Goal: Information Seeking & Learning: Learn about a topic

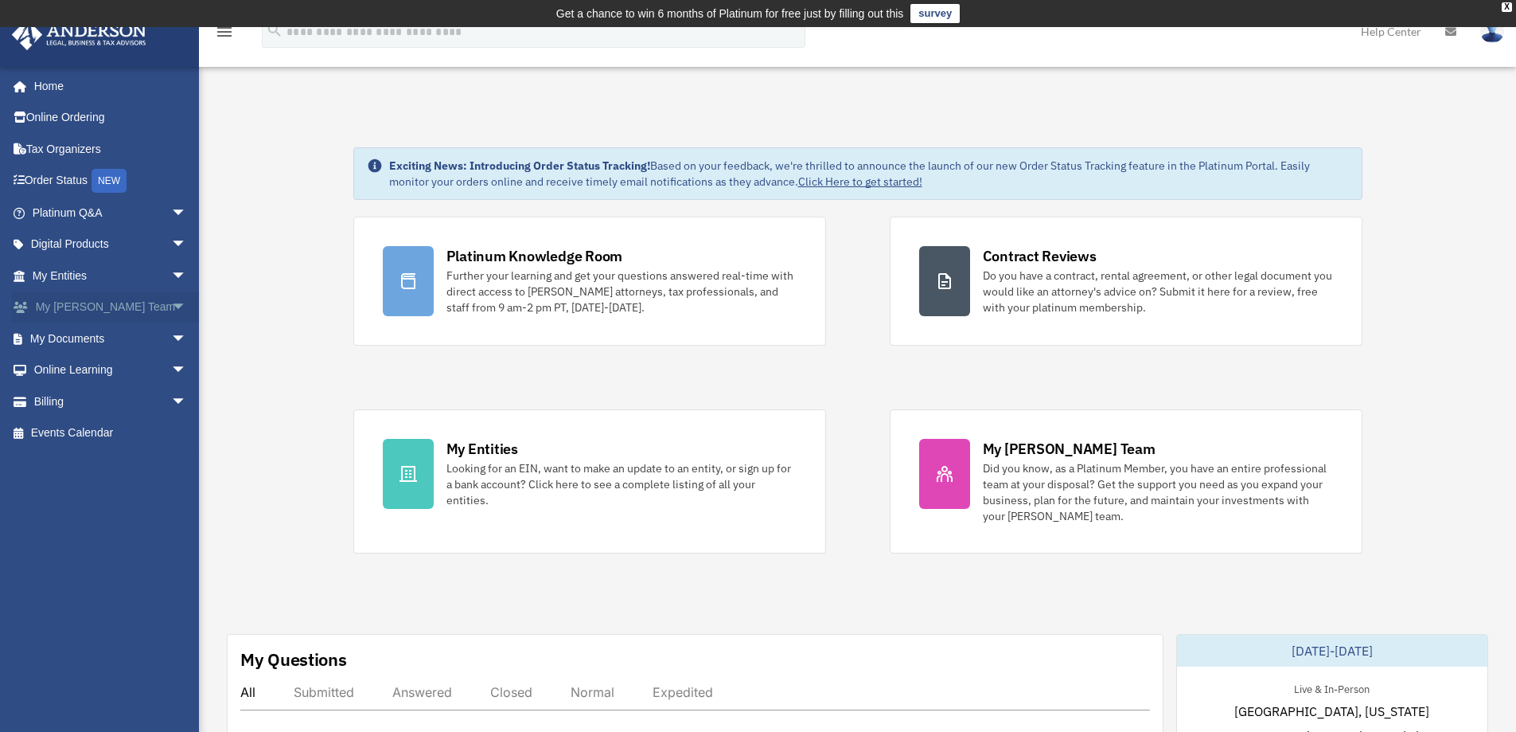
click at [171, 306] on span "arrow_drop_down" at bounding box center [187, 307] width 32 height 33
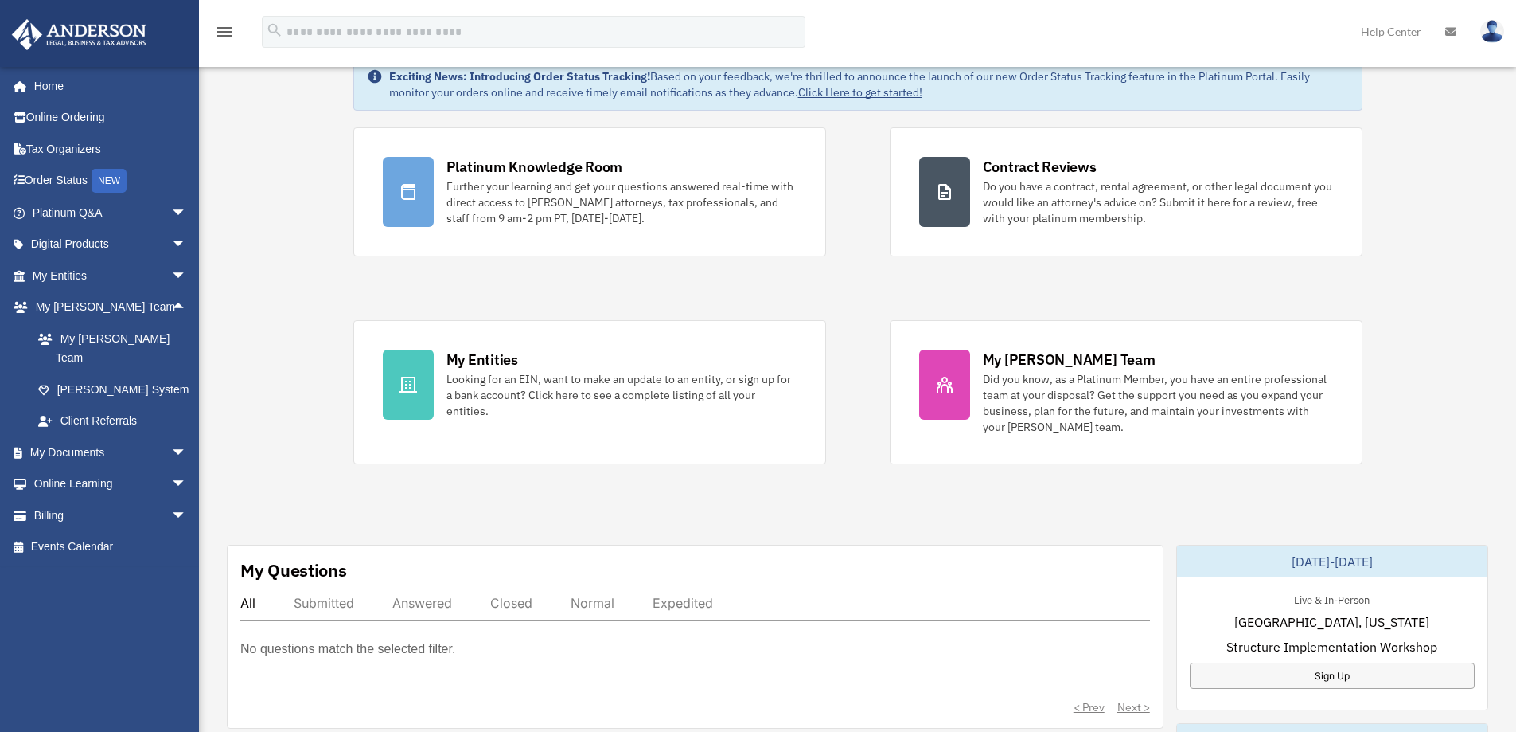
scroll to position [318, 0]
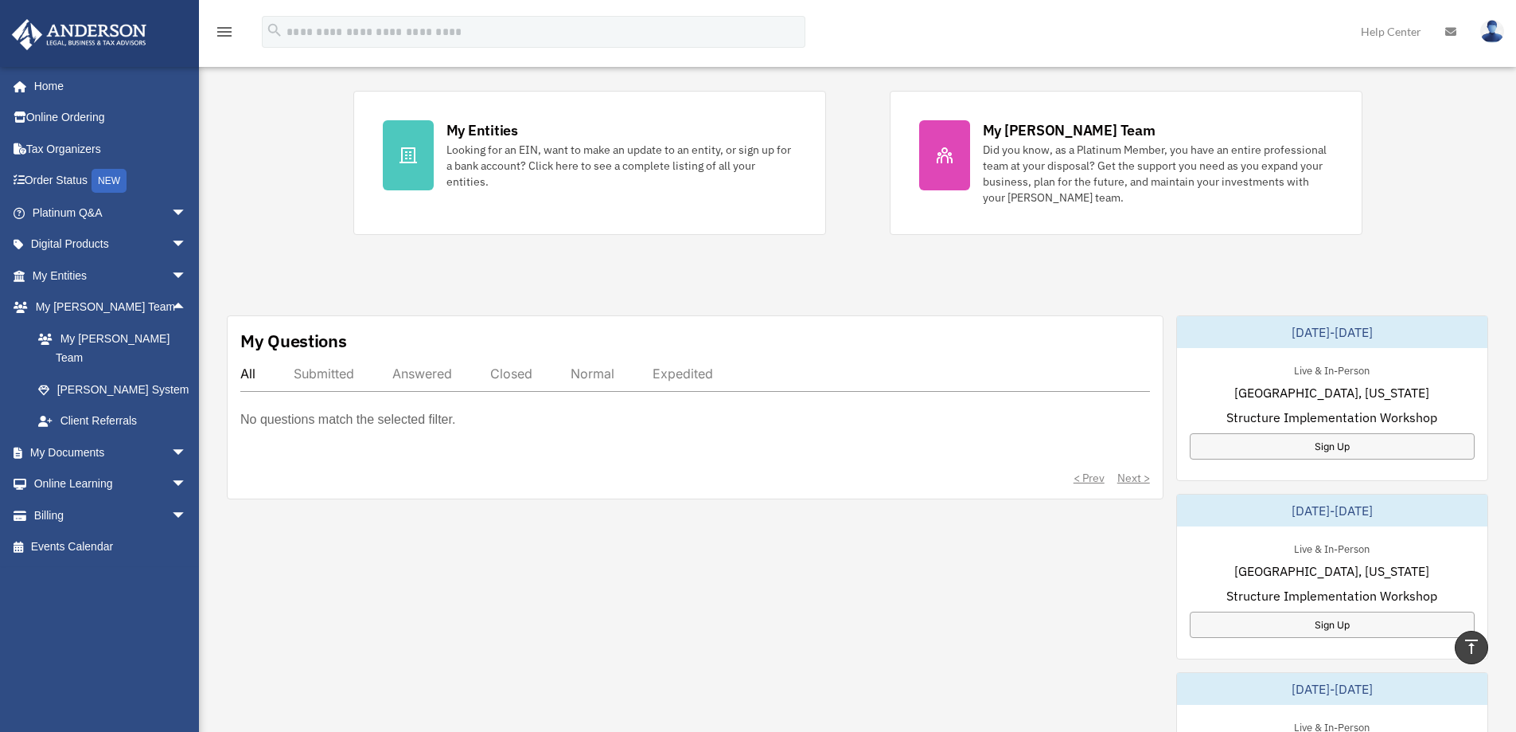
click at [344, 373] on div "Submitted" at bounding box center [324, 373] width 60 height 16
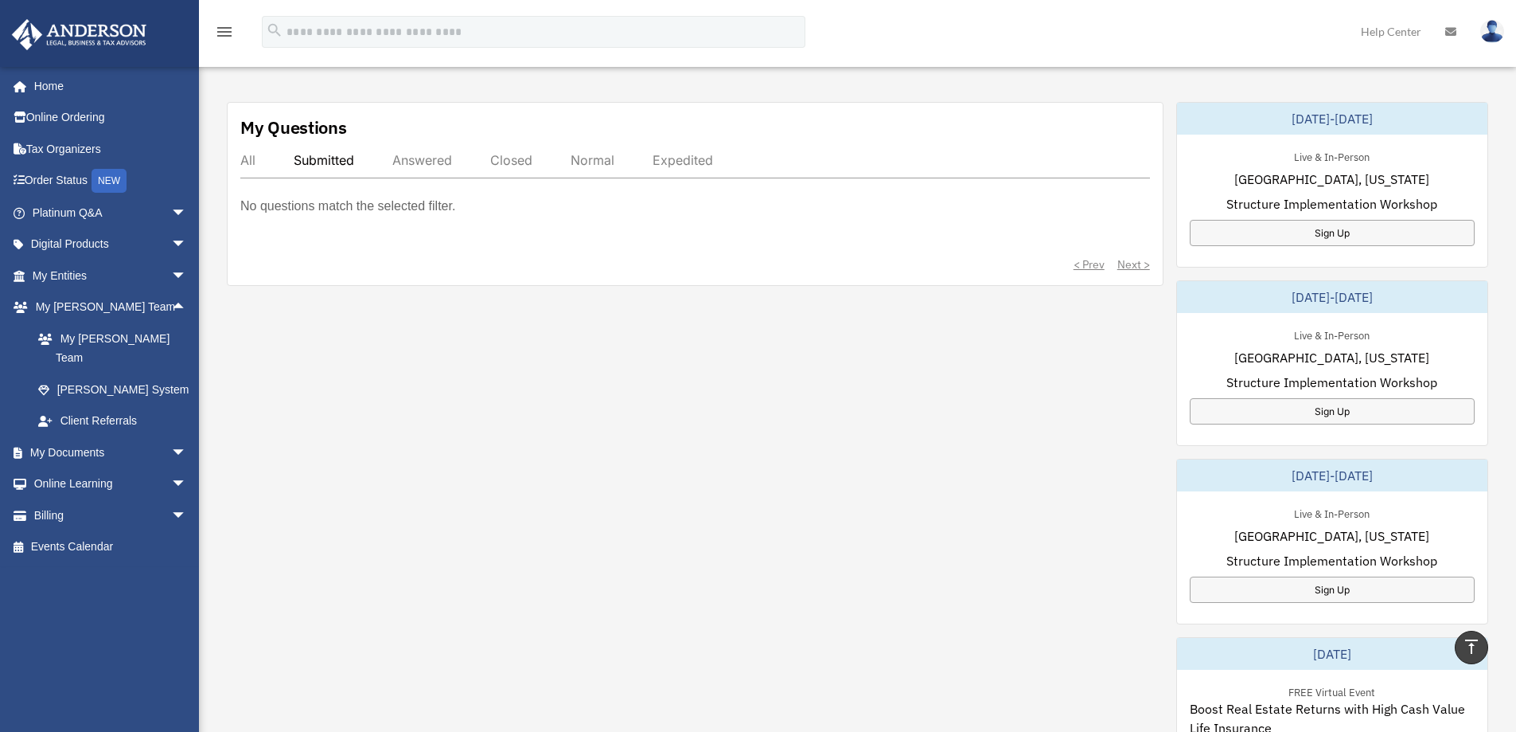
scroll to position [557, 0]
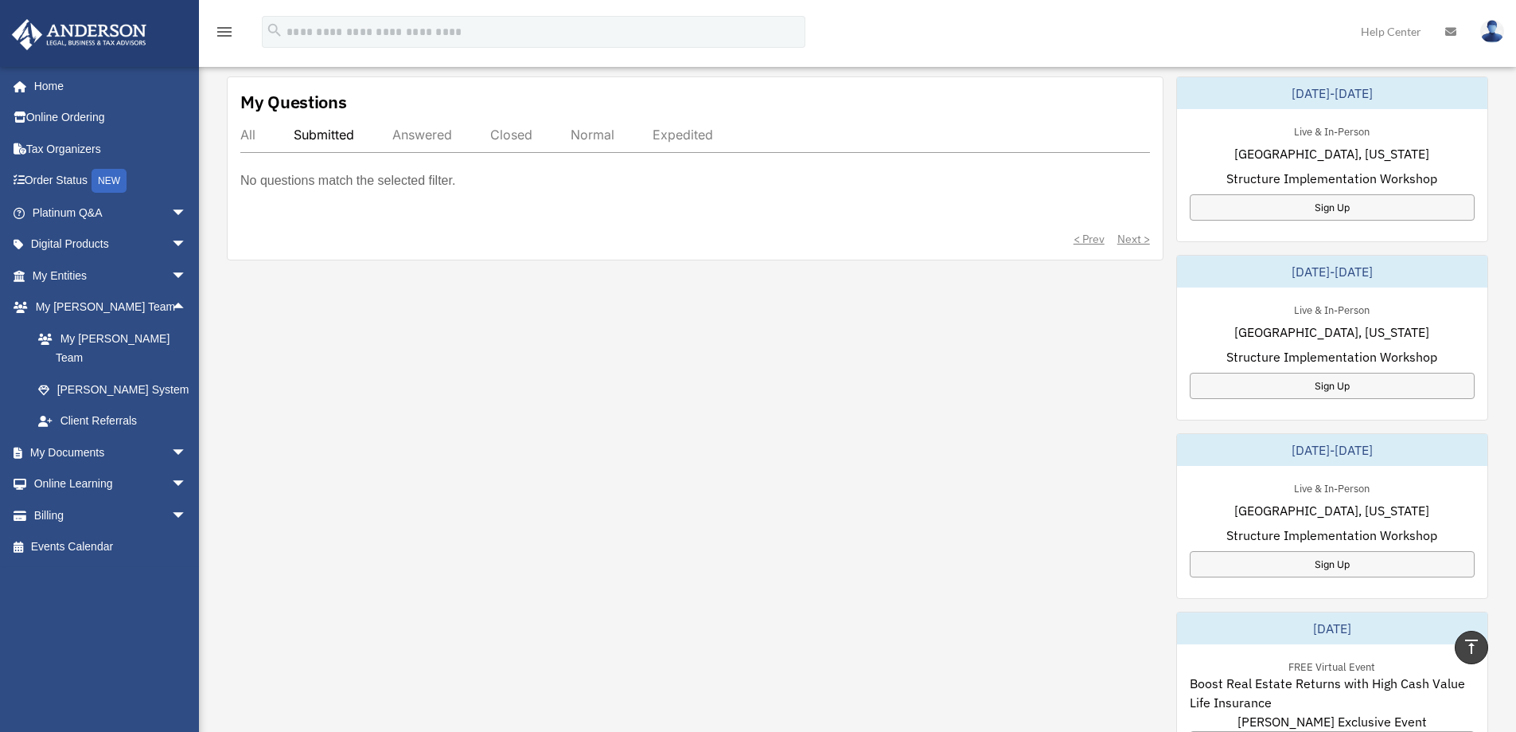
click at [444, 135] on div "Answered" at bounding box center [422, 135] width 60 height 16
click at [248, 135] on div "All" at bounding box center [247, 135] width 15 height 16
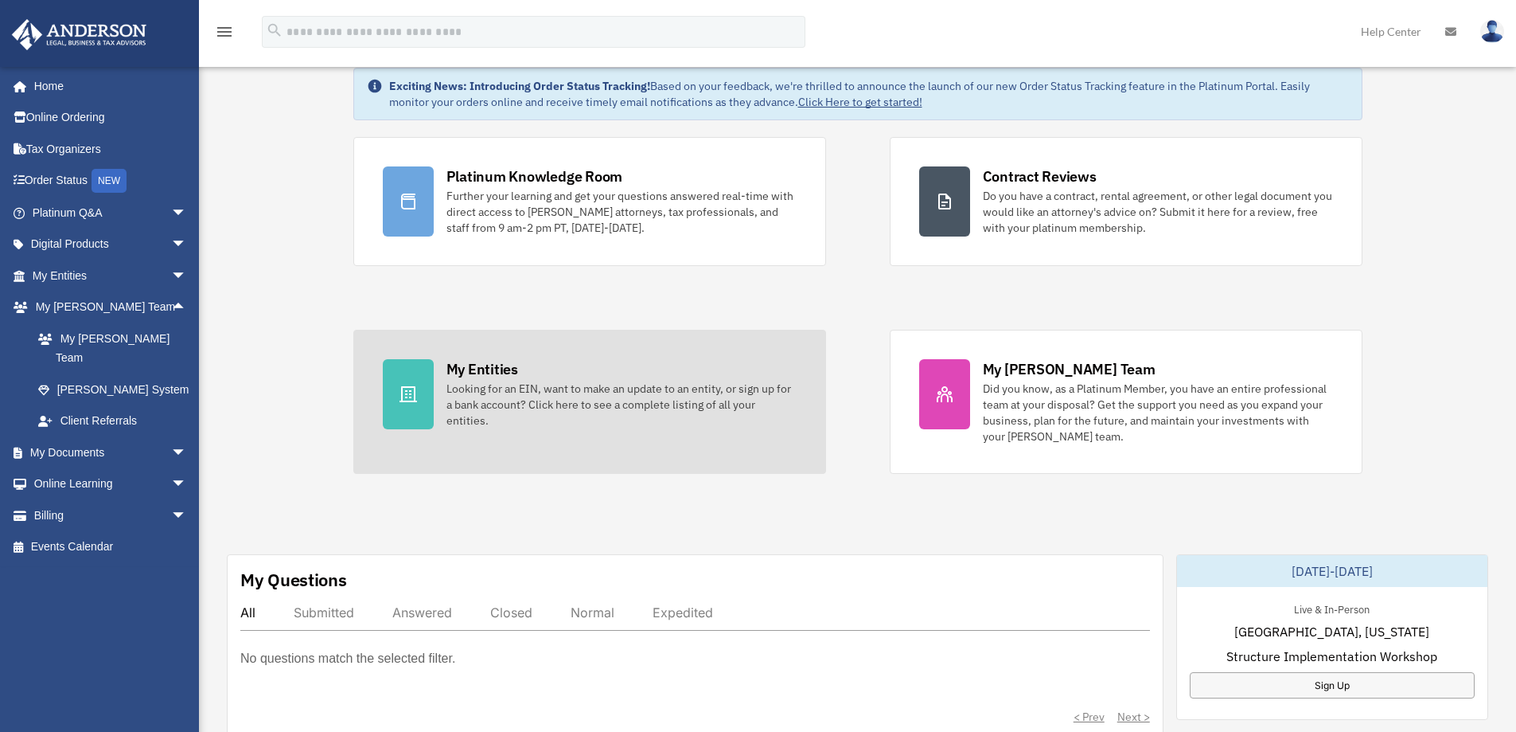
scroll to position [0, 0]
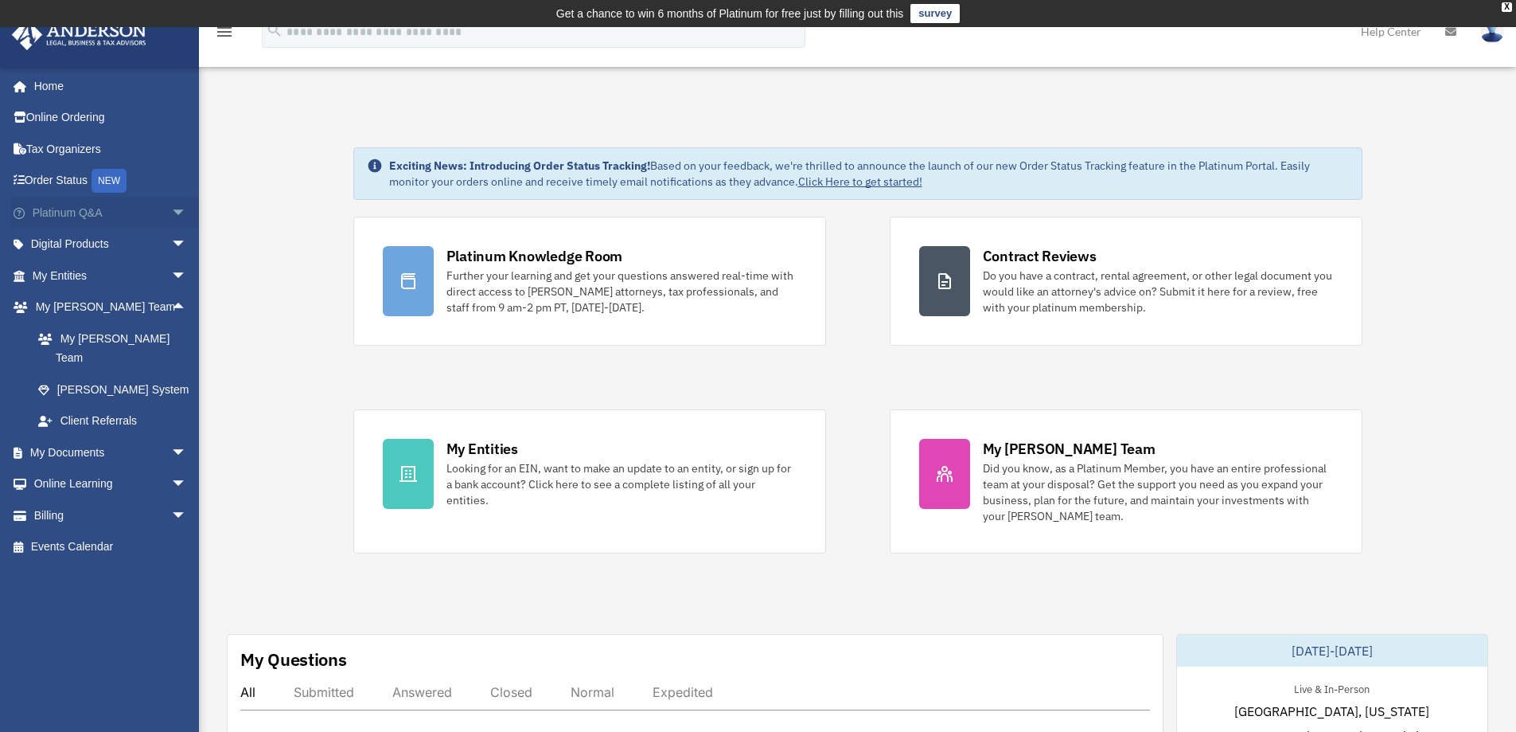
click at [171, 209] on span "arrow_drop_down" at bounding box center [187, 213] width 32 height 33
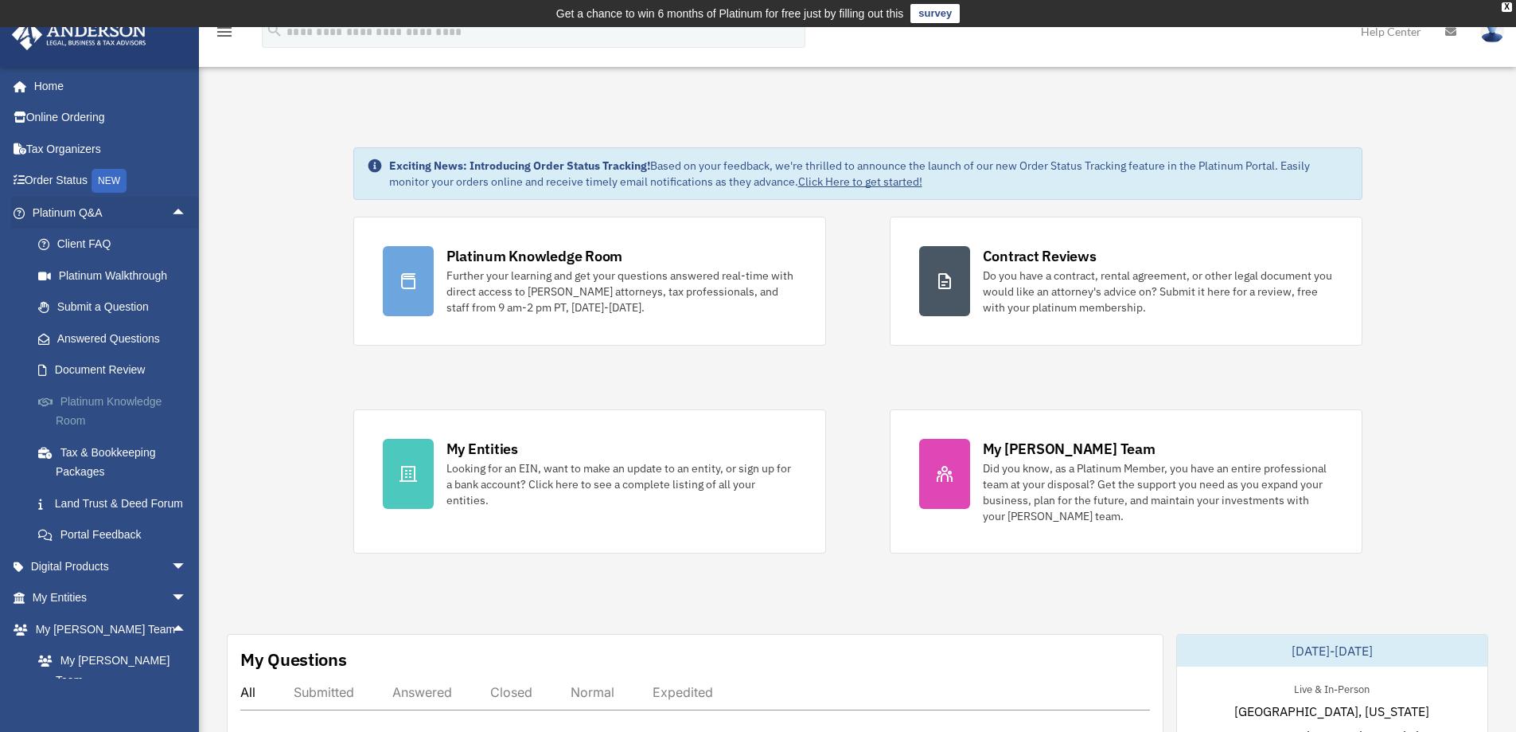
click at [102, 400] on link "Platinum Knowledge Room" at bounding box center [116, 410] width 189 height 51
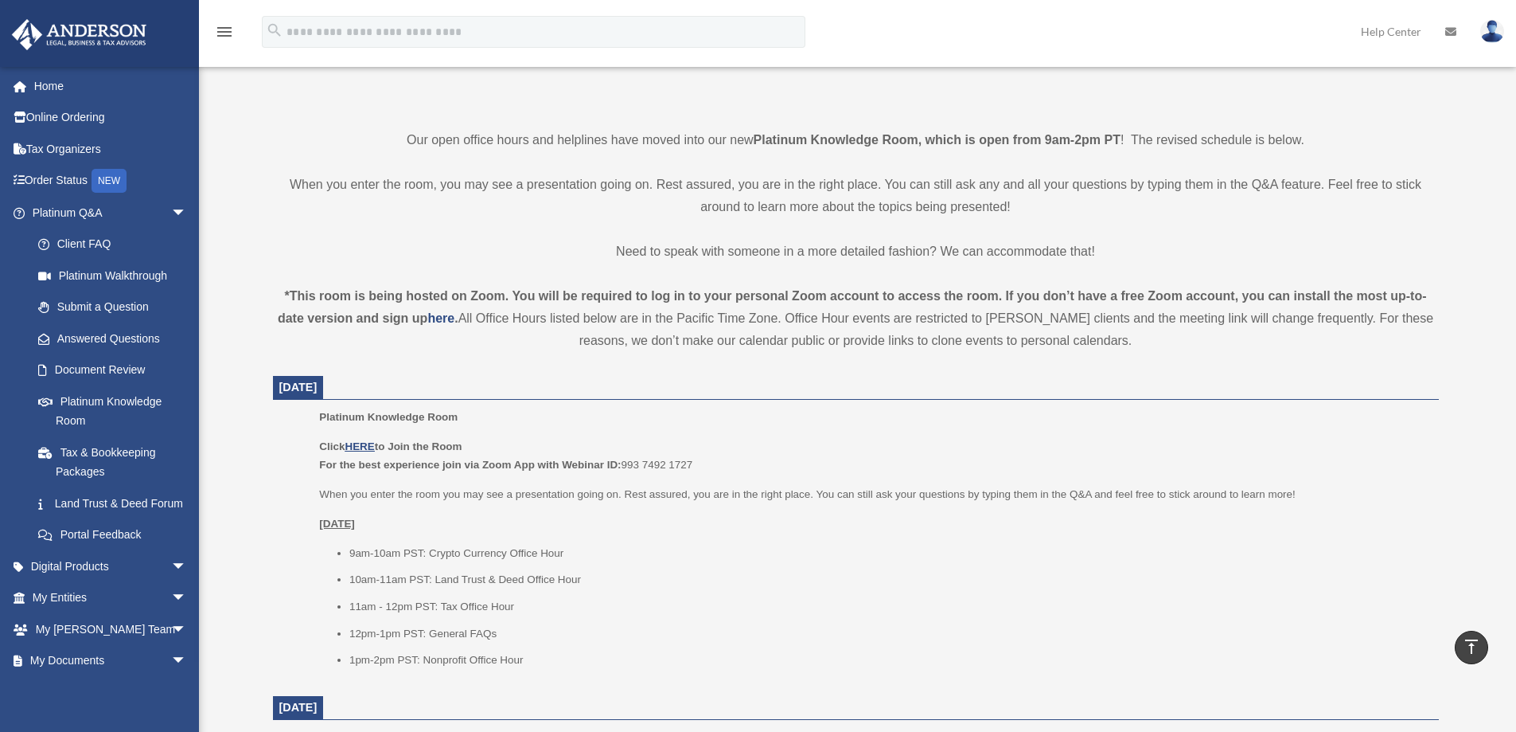
scroll to position [398, 0]
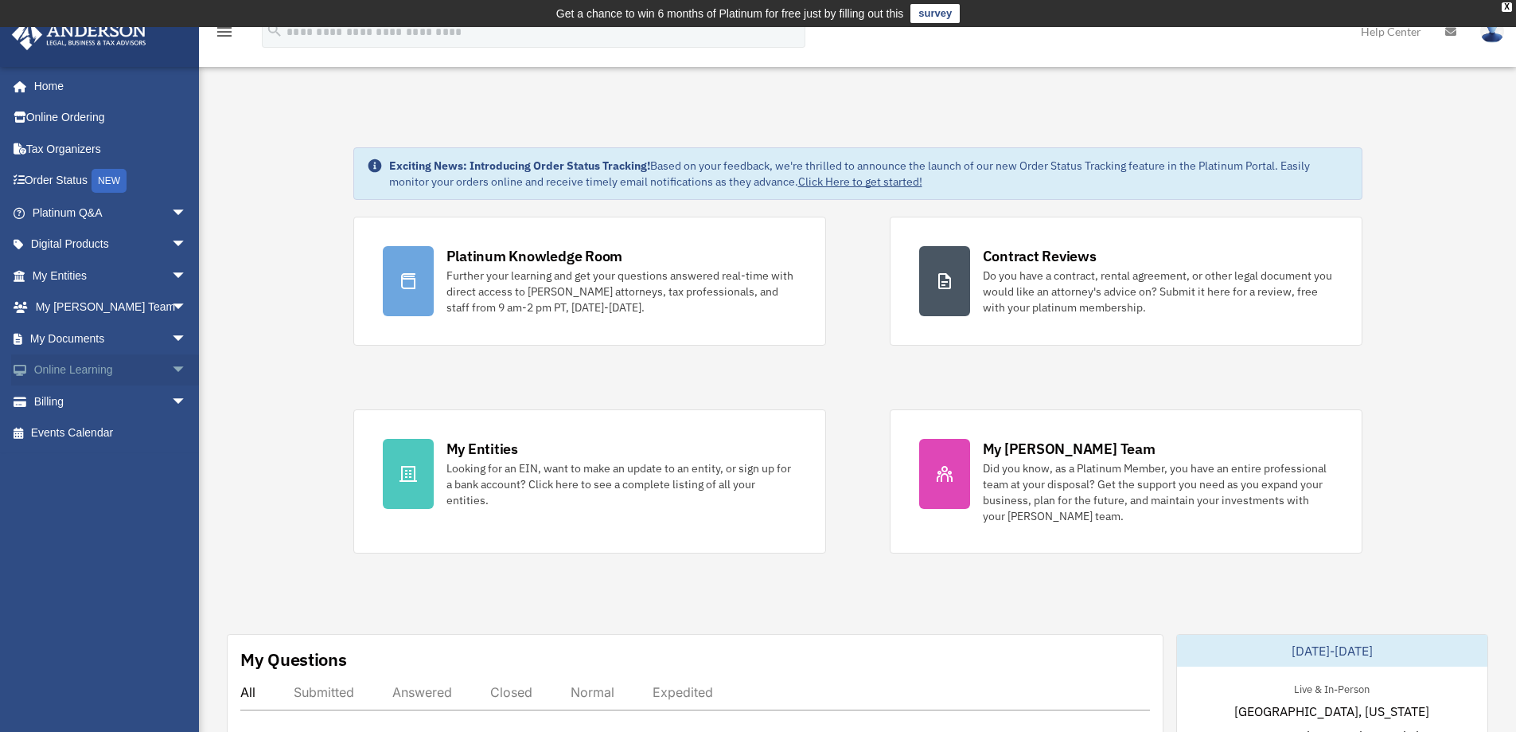
click at [171, 369] on span "arrow_drop_down" at bounding box center [187, 370] width 32 height 33
click at [89, 400] on link "Courses" at bounding box center [116, 401] width 189 height 32
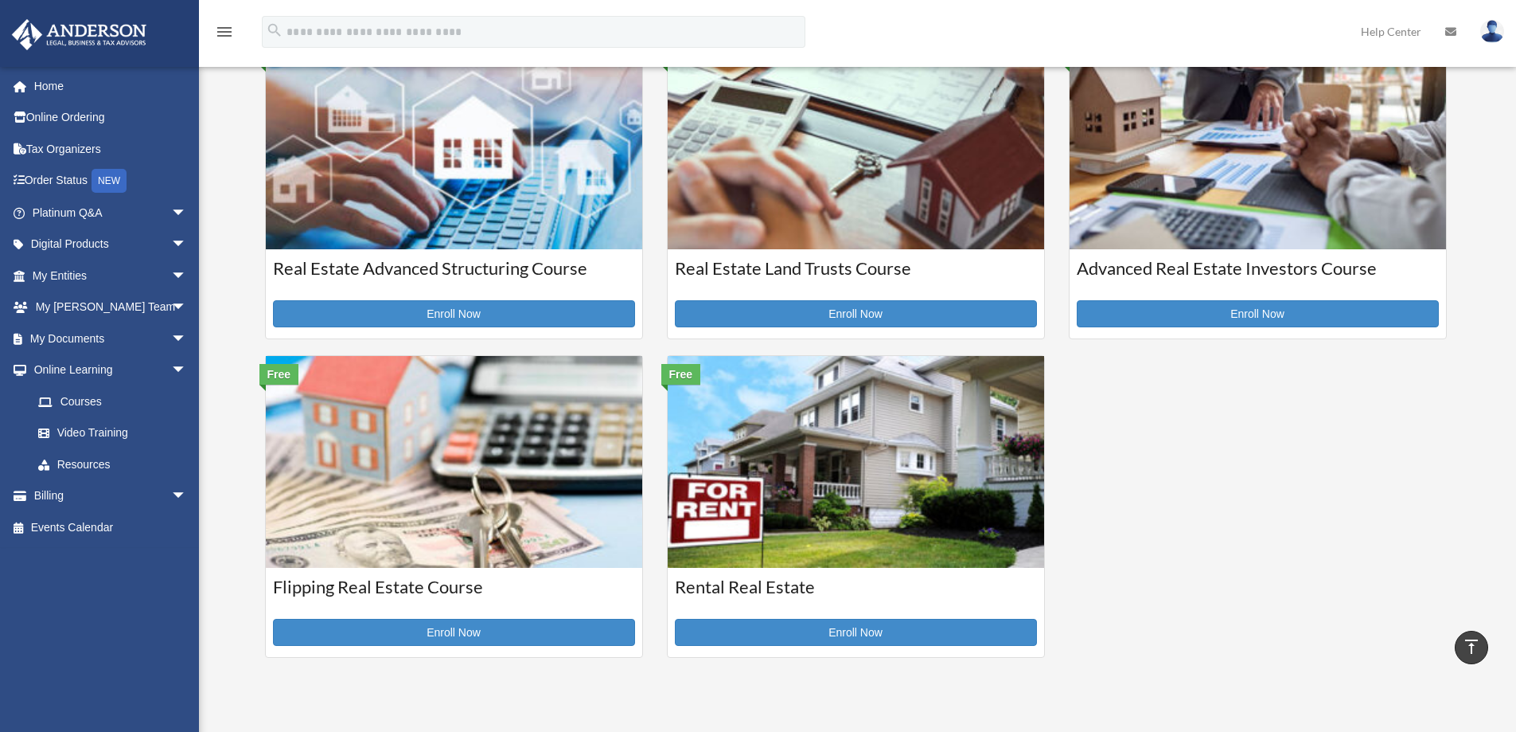
scroll to position [478, 0]
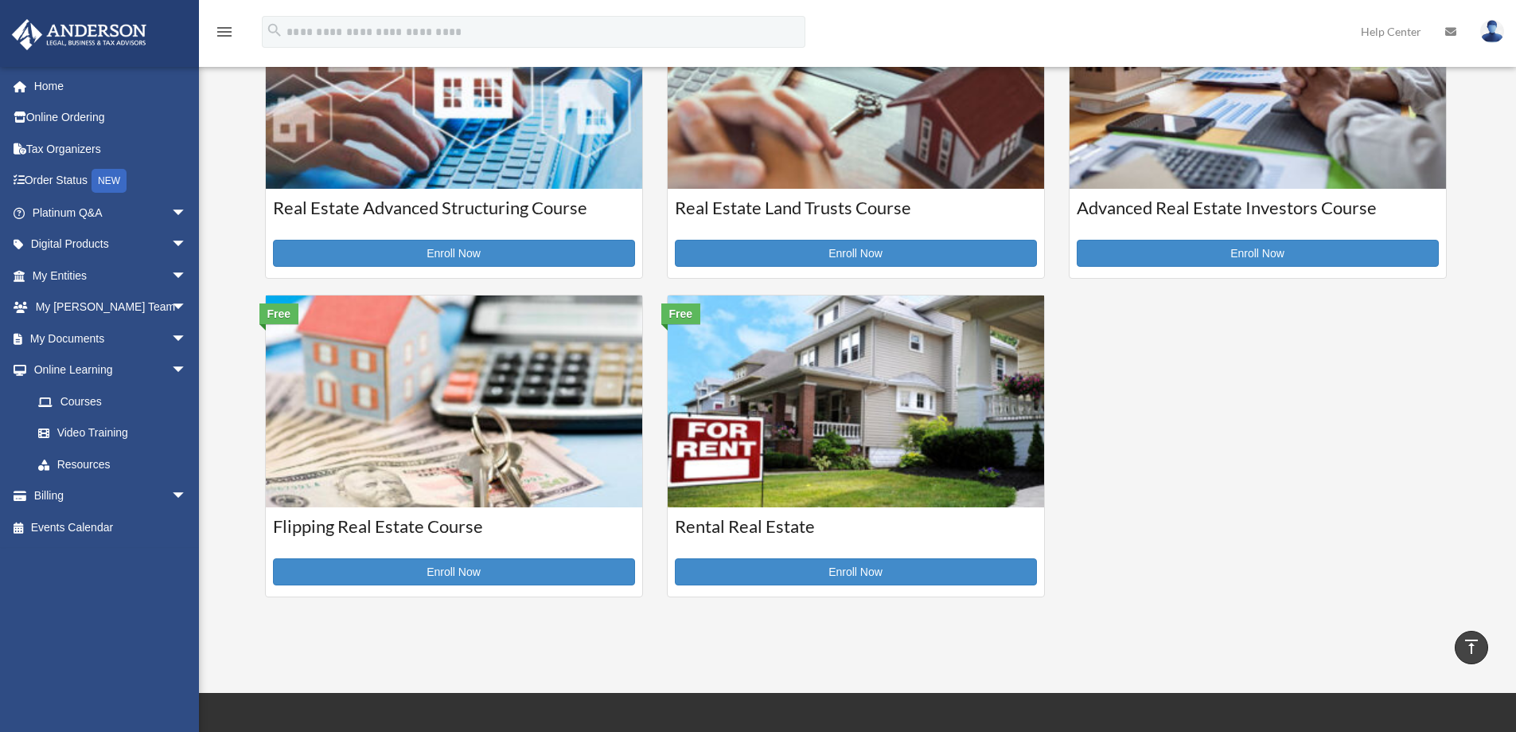
click at [1136, 207] on h3 "Advanced Real Estate Investors Course" at bounding box center [1258, 216] width 362 height 40
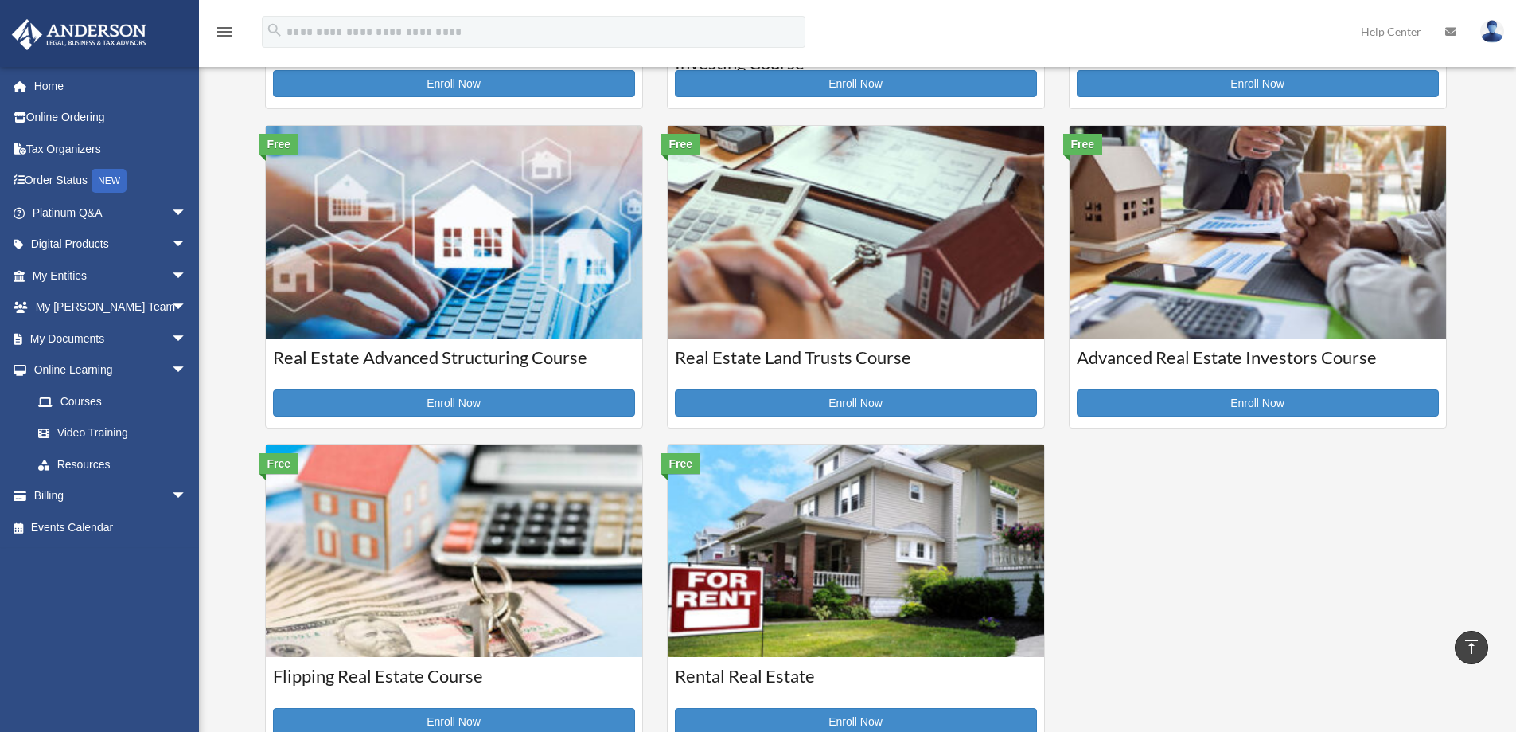
scroll to position [318, 0]
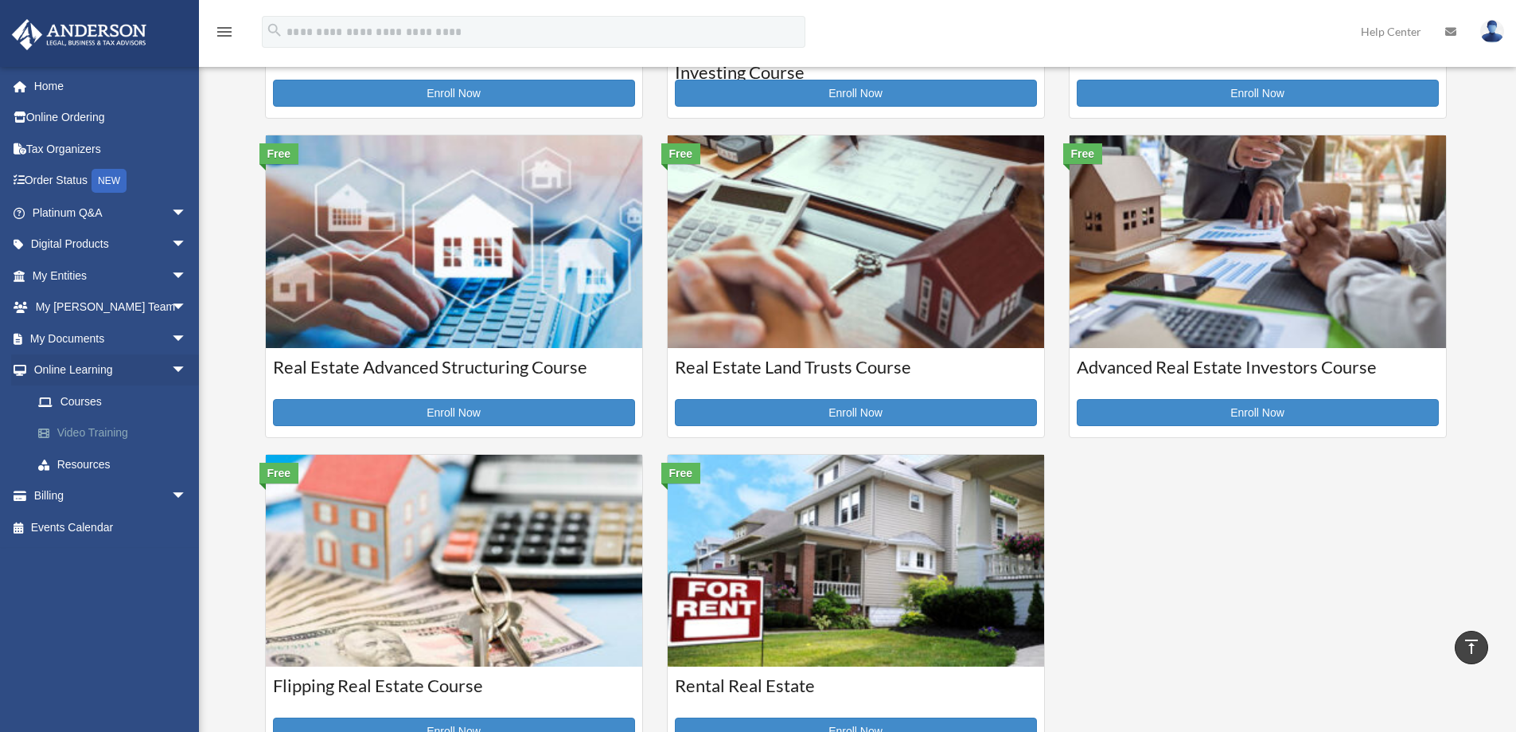
click at [114, 436] on link "Video Training" at bounding box center [116, 433] width 189 height 32
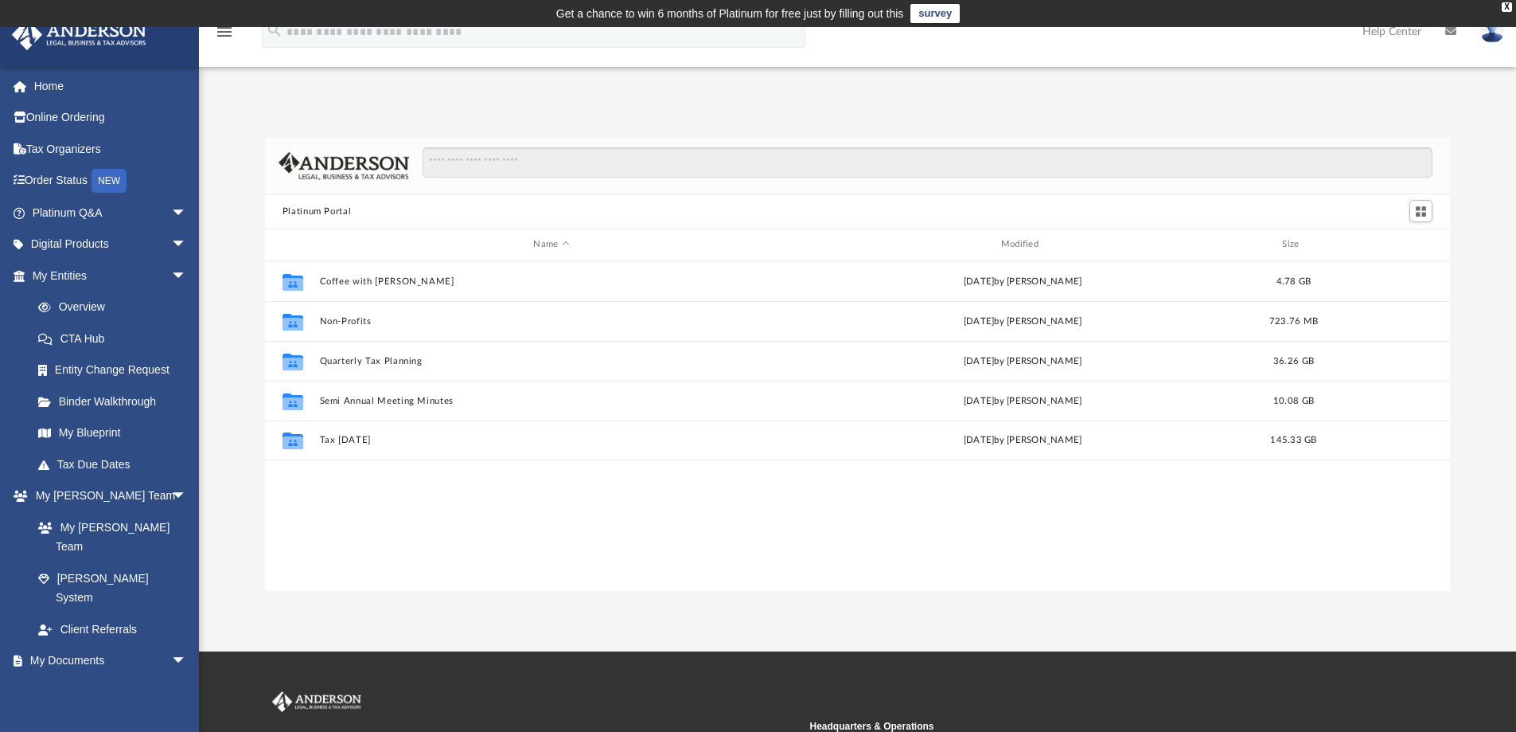
scroll to position [350, 1173]
click at [1508, 6] on div "X" at bounding box center [1507, 7] width 10 height 10
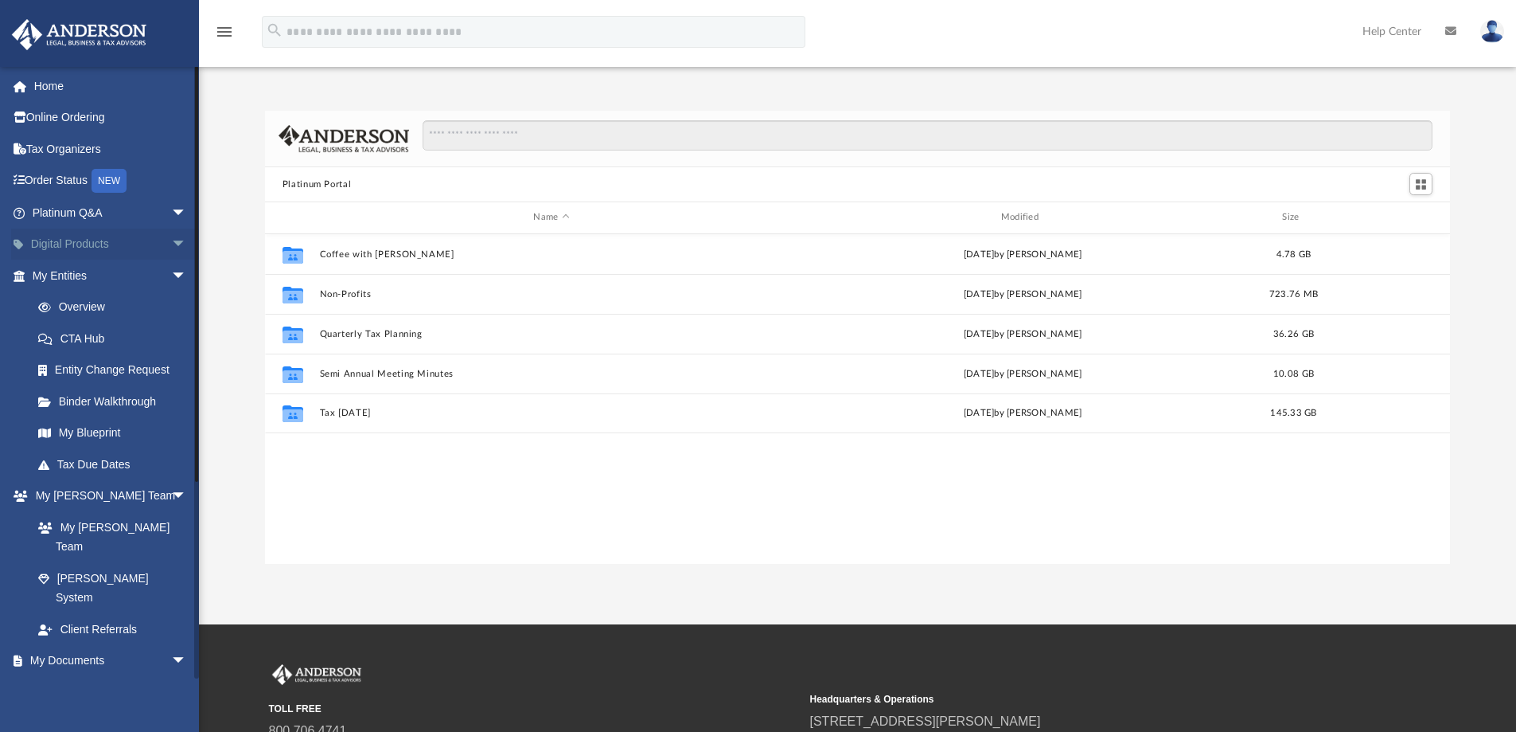
click at [171, 243] on span "arrow_drop_down" at bounding box center [187, 244] width 32 height 33
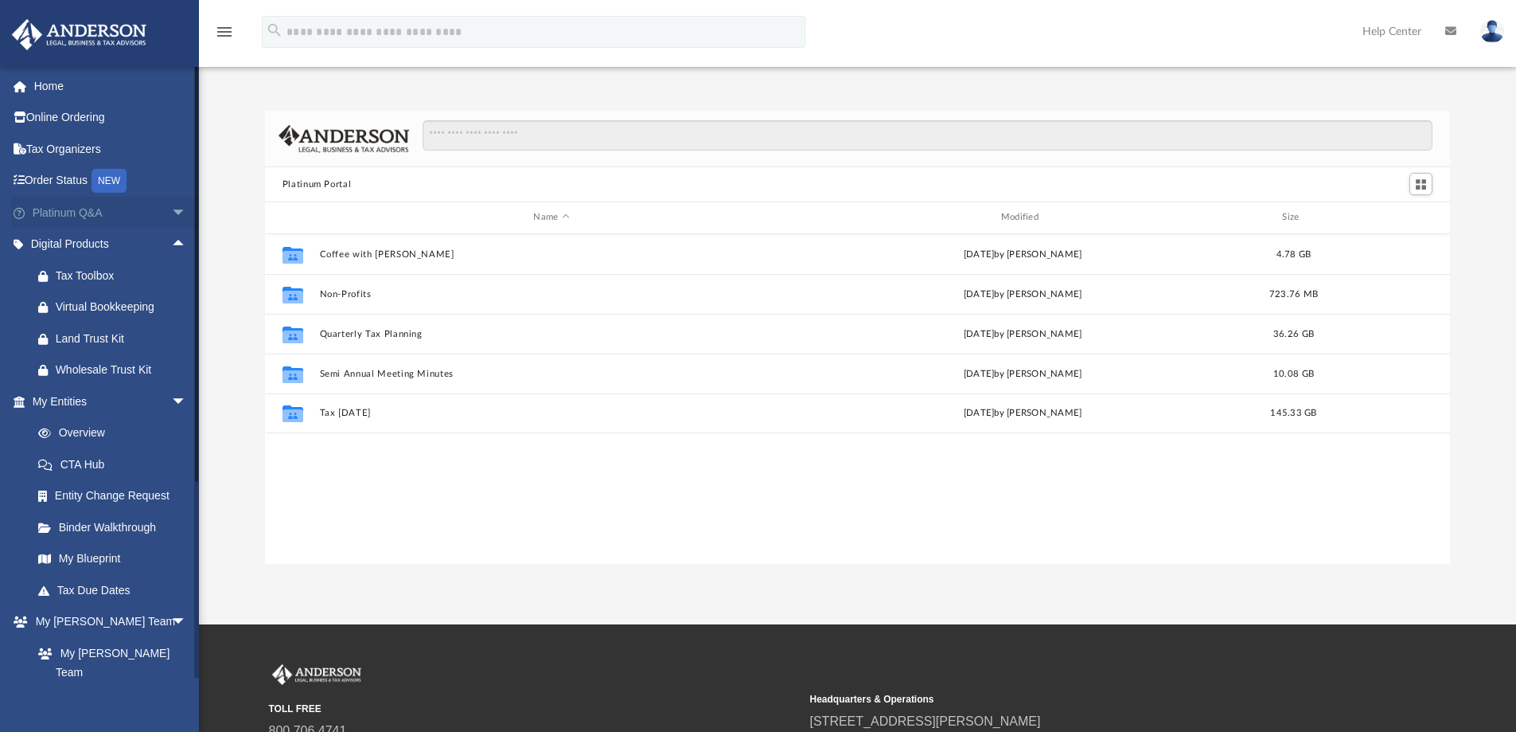
click at [171, 213] on span "arrow_drop_down" at bounding box center [187, 213] width 32 height 33
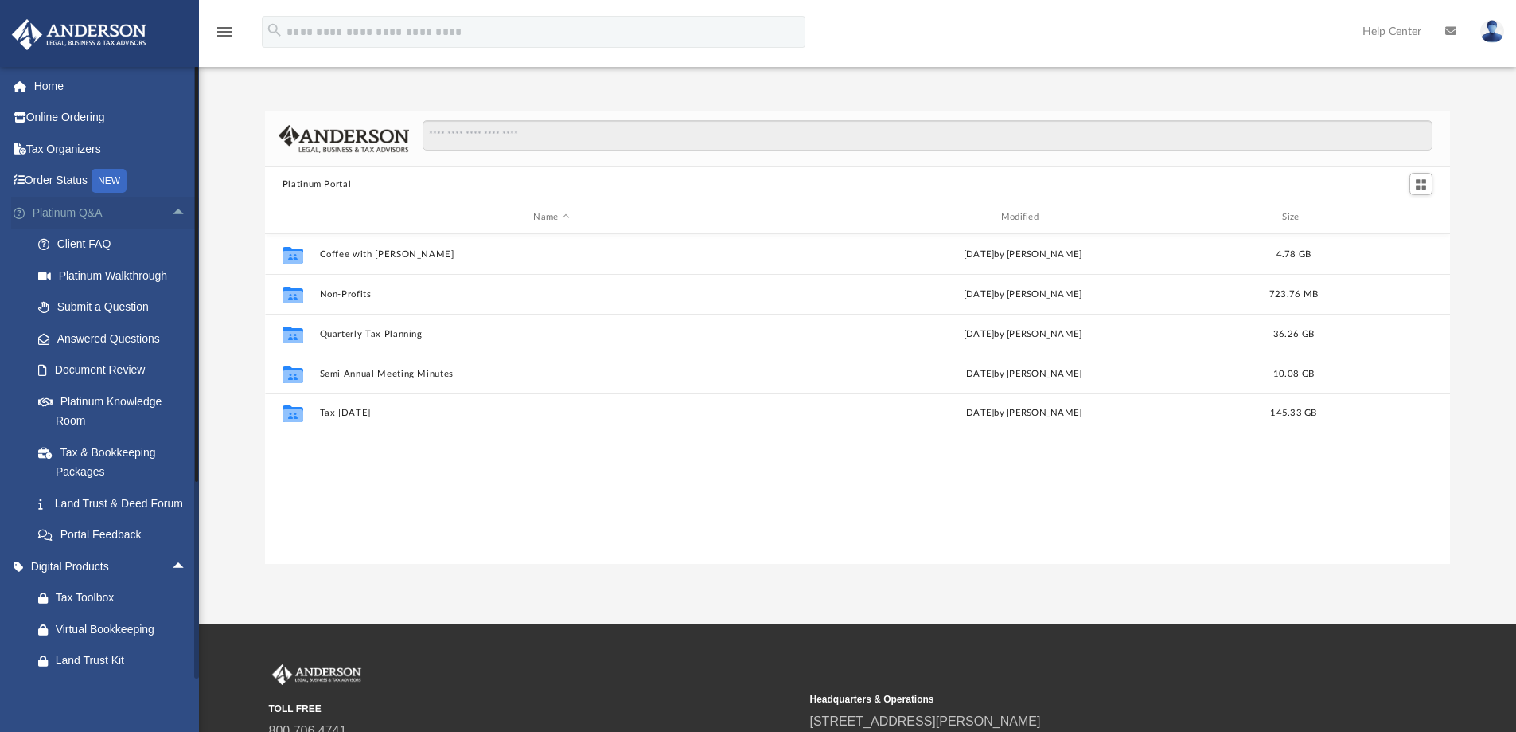
click at [171, 213] on span "arrow_drop_up" at bounding box center [187, 213] width 32 height 33
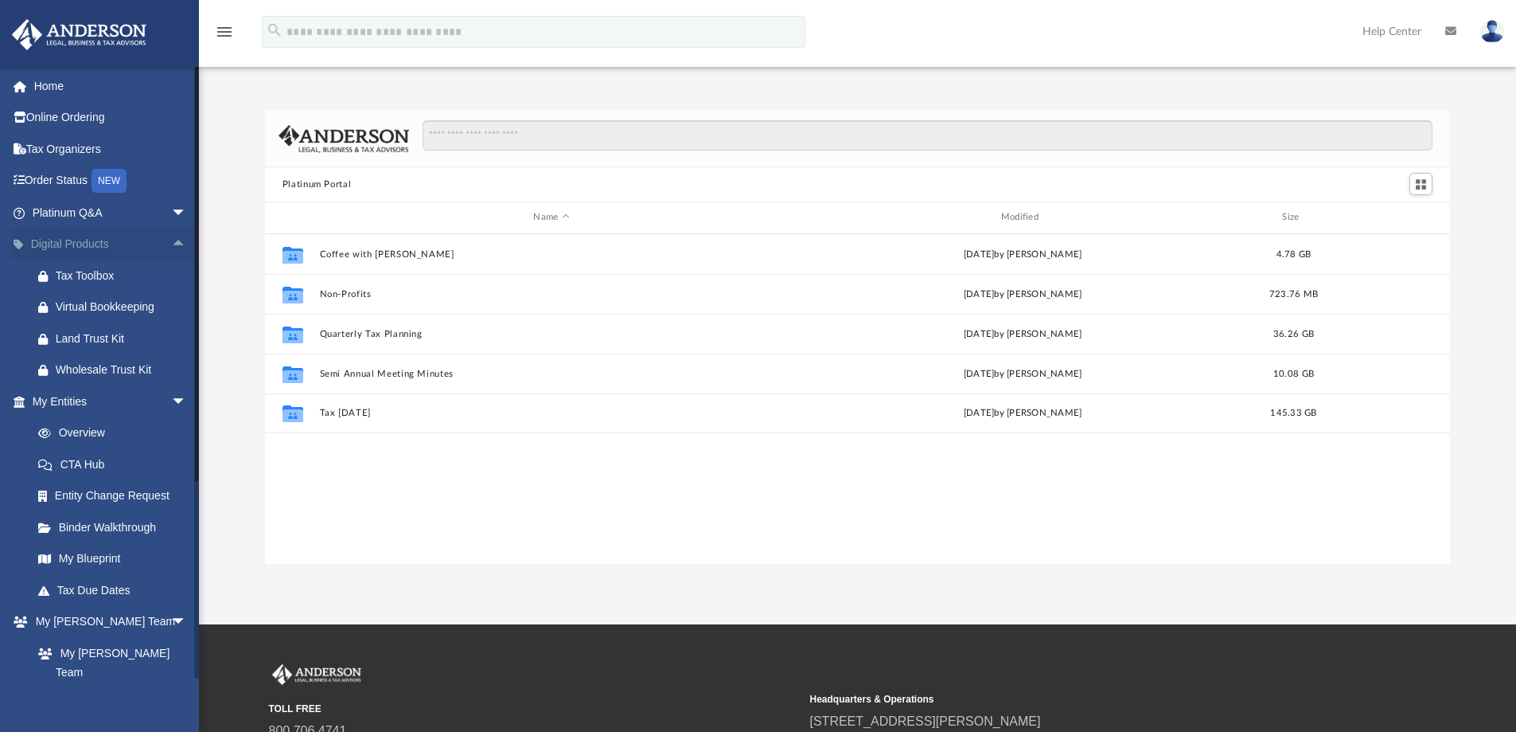
click at [171, 244] on span "arrow_drop_up" at bounding box center [187, 244] width 32 height 33
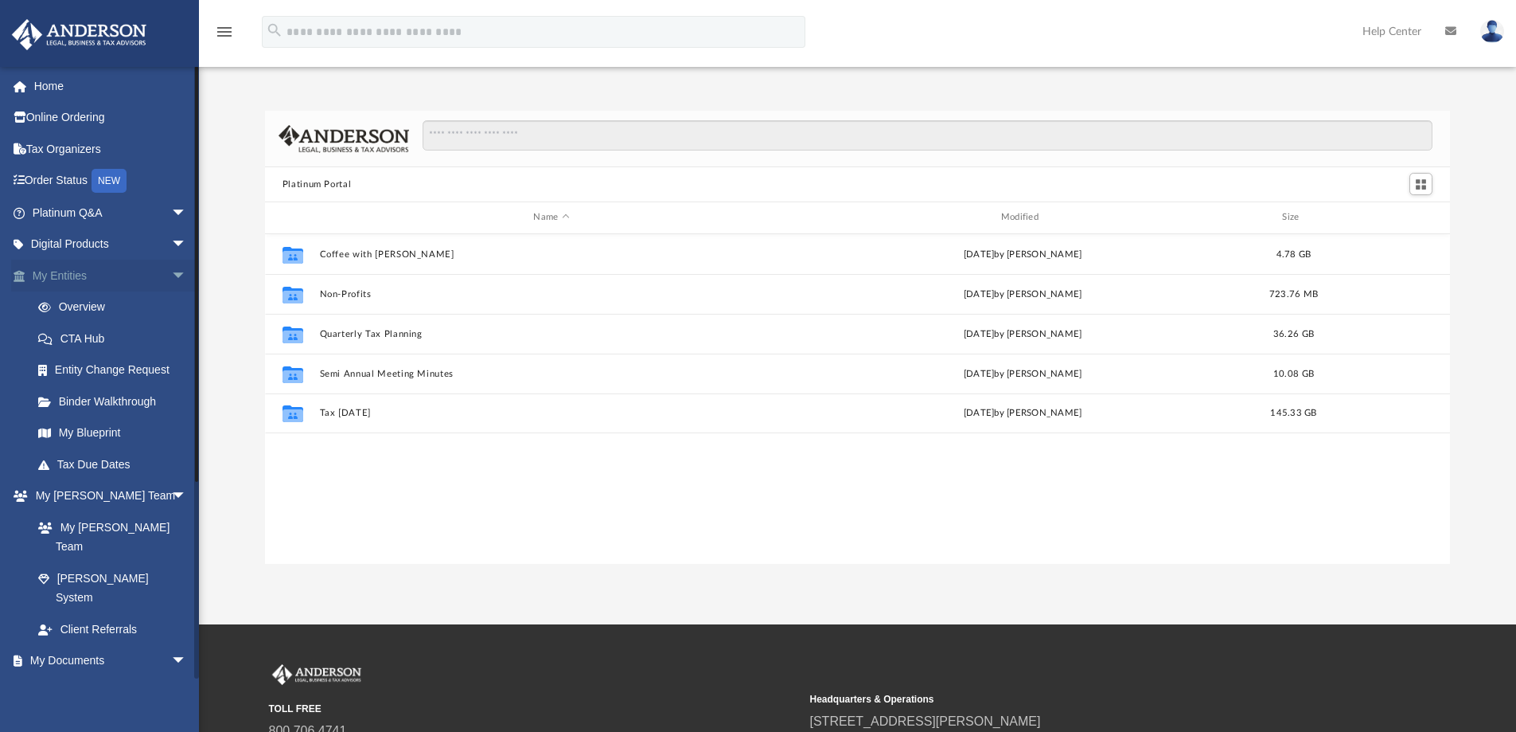
click at [171, 276] on span "arrow_drop_down" at bounding box center [187, 276] width 32 height 33
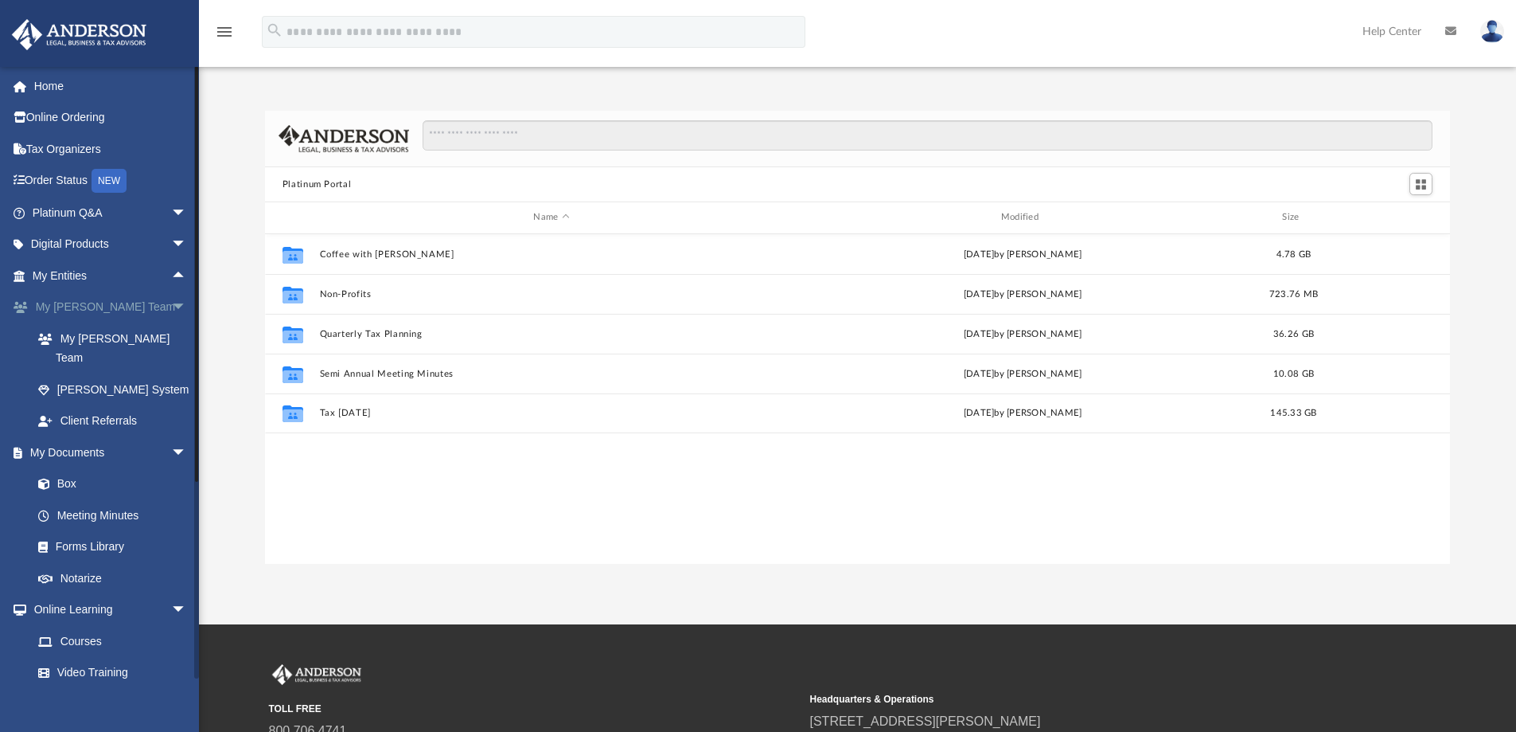
click at [171, 306] on span "arrow_drop_down" at bounding box center [187, 307] width 32 height 33
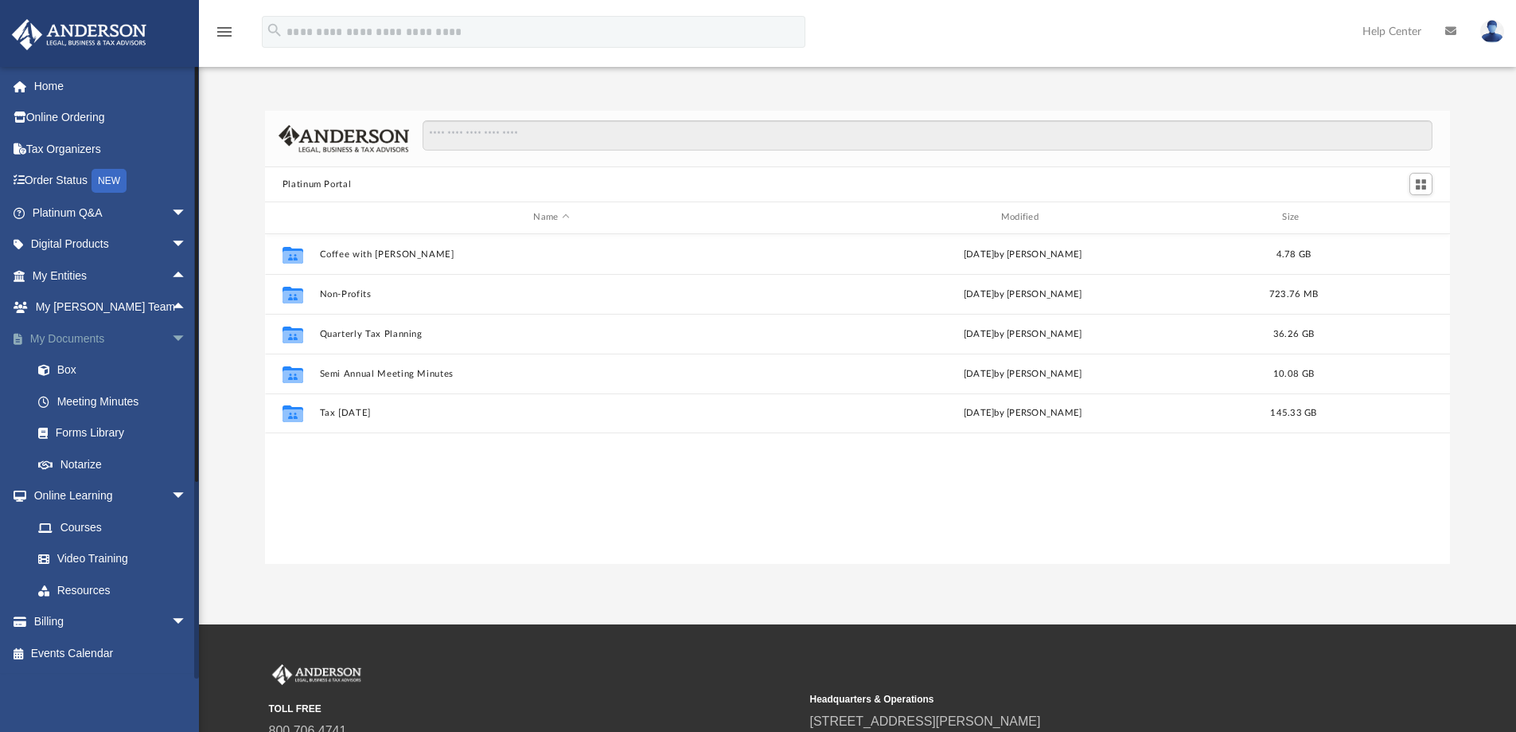
click at [171, 337] on span "arrow_drop_down" at bounding box center [187, 338] width 32 height 33
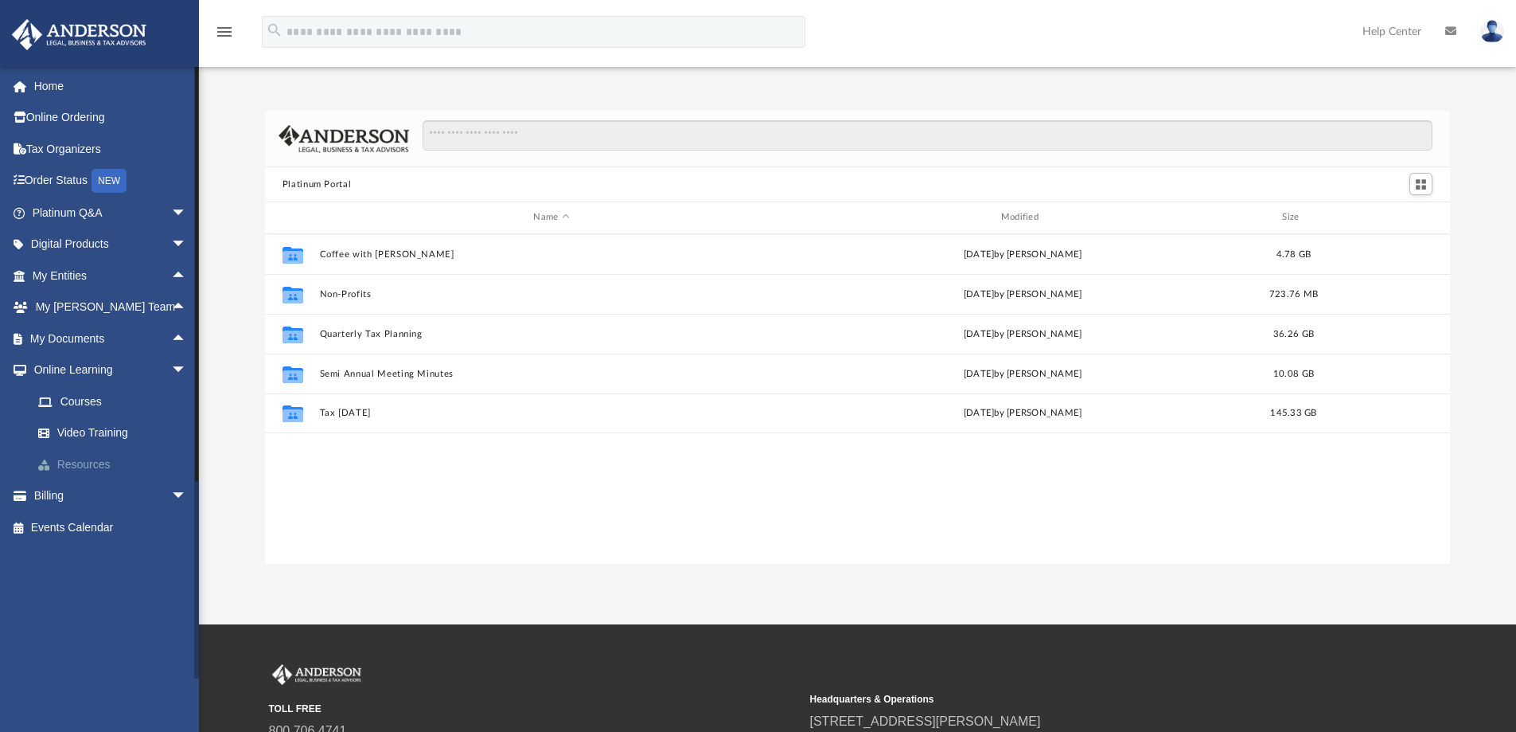
click at [89, 459] on link "Resources" at bounding box center [116, 464] width 189 height 32
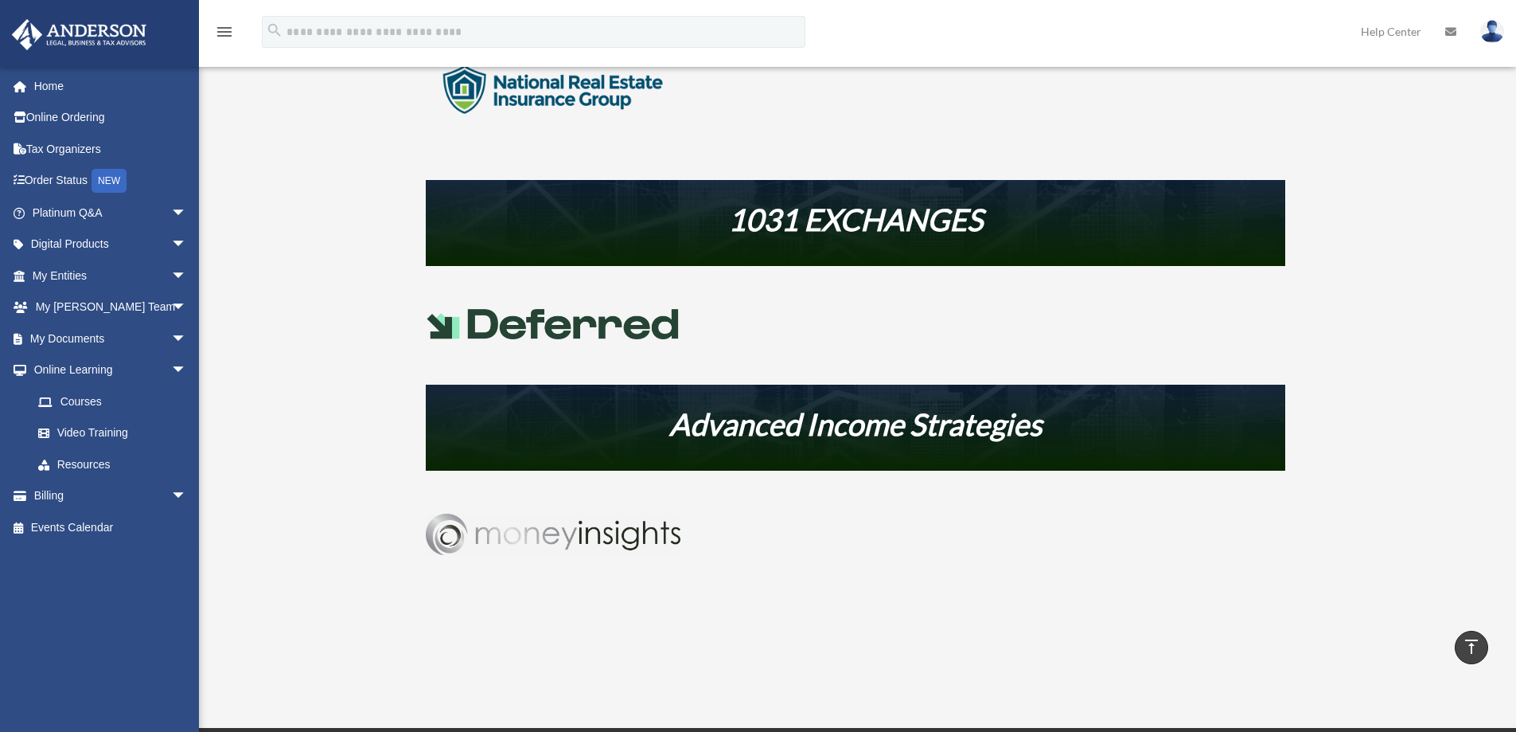
scroll to position [637, 0]
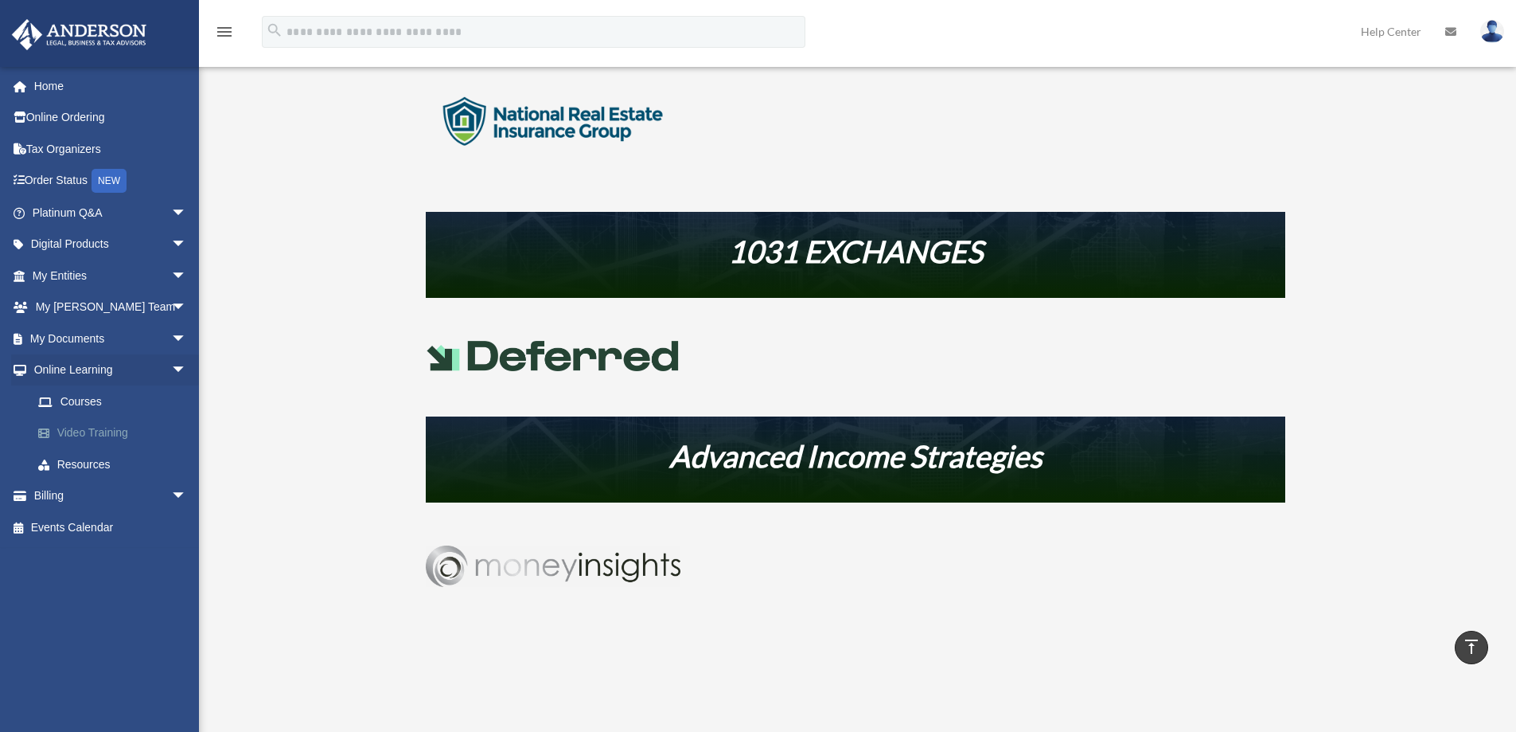
click at [97, 428] on link "Video Training" at bounding box center [116, 433] width 189 height 32
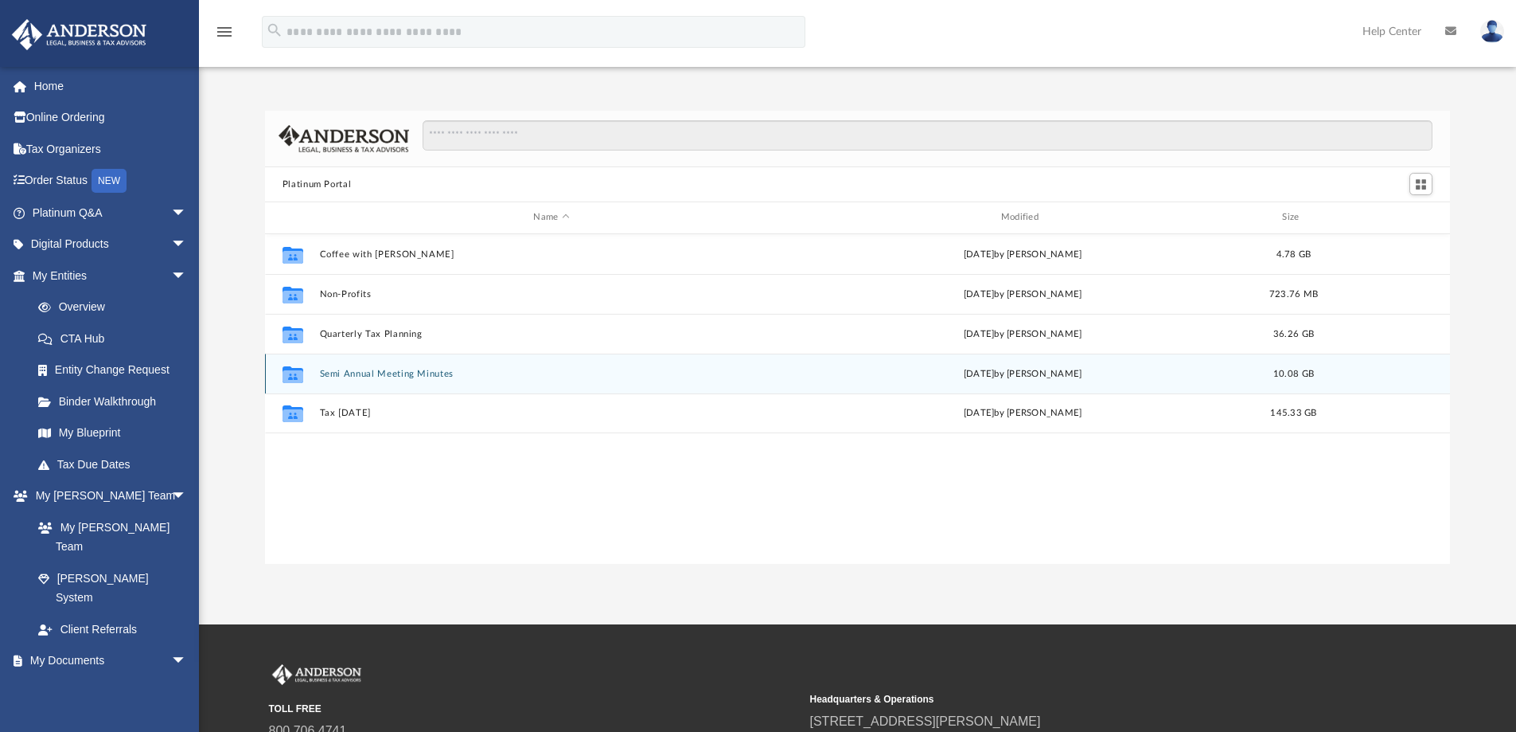
scroll to position [350, 1173]
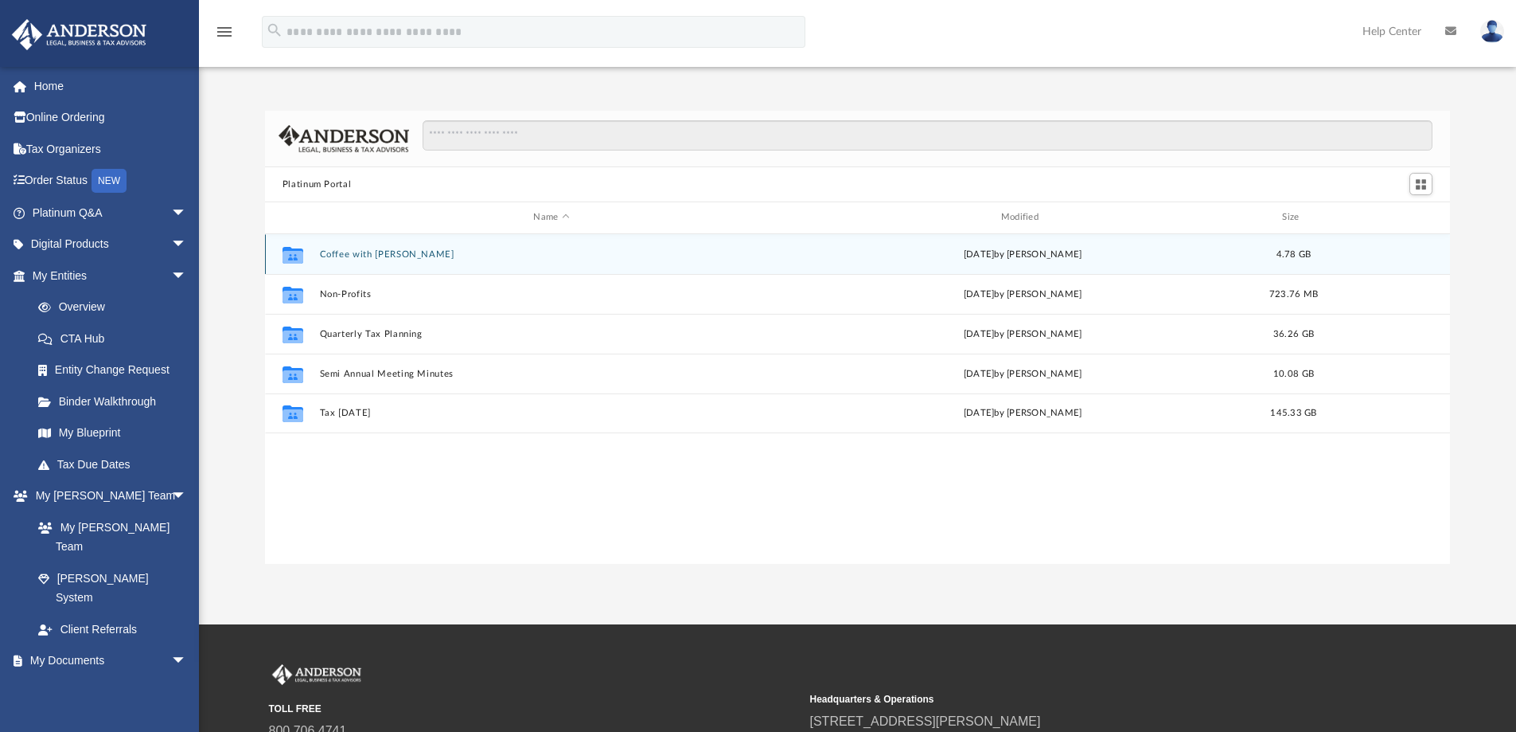
click at [369, 256] on button "Coffee with Carl" at bounding box center [551, 254] width 464 height 10
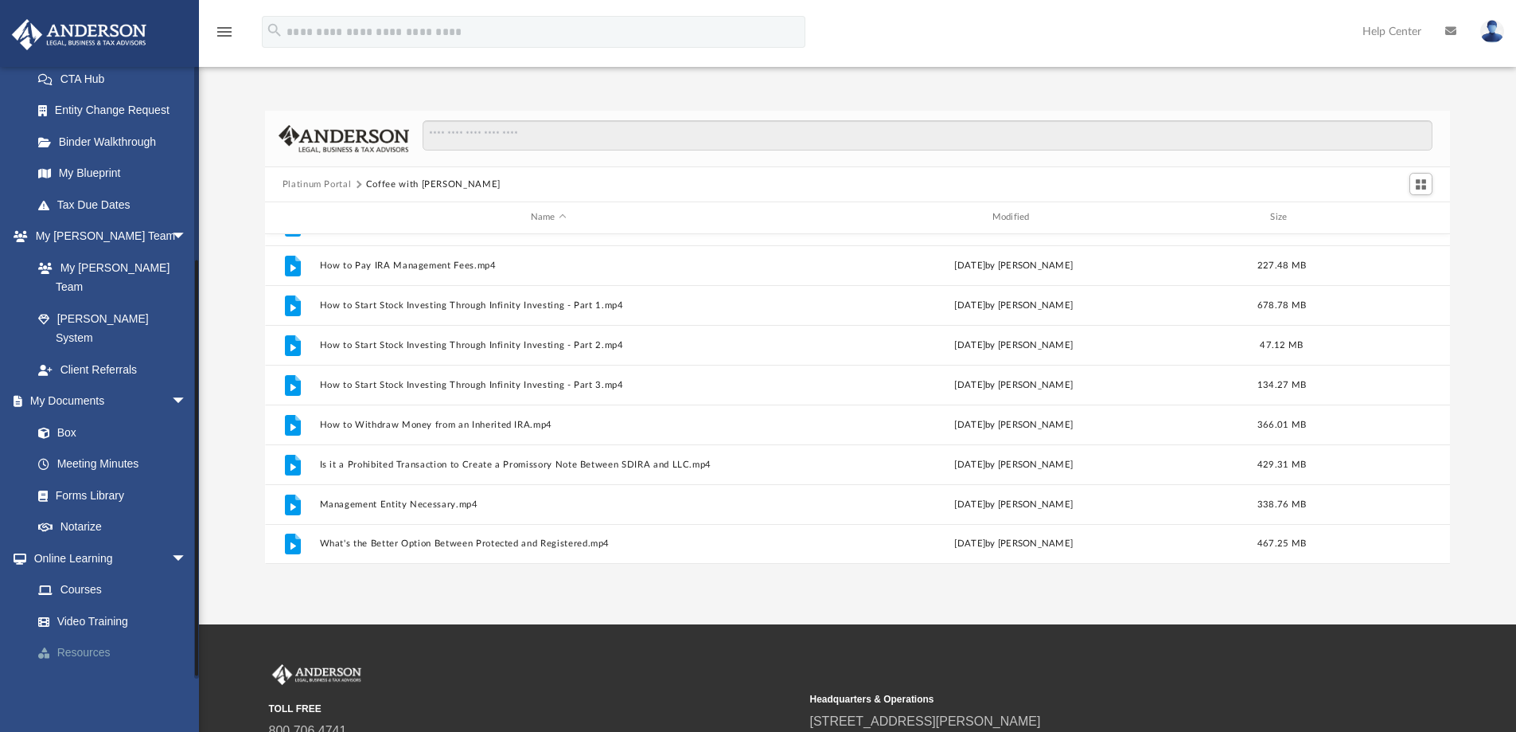
scroll to position [277, 0]
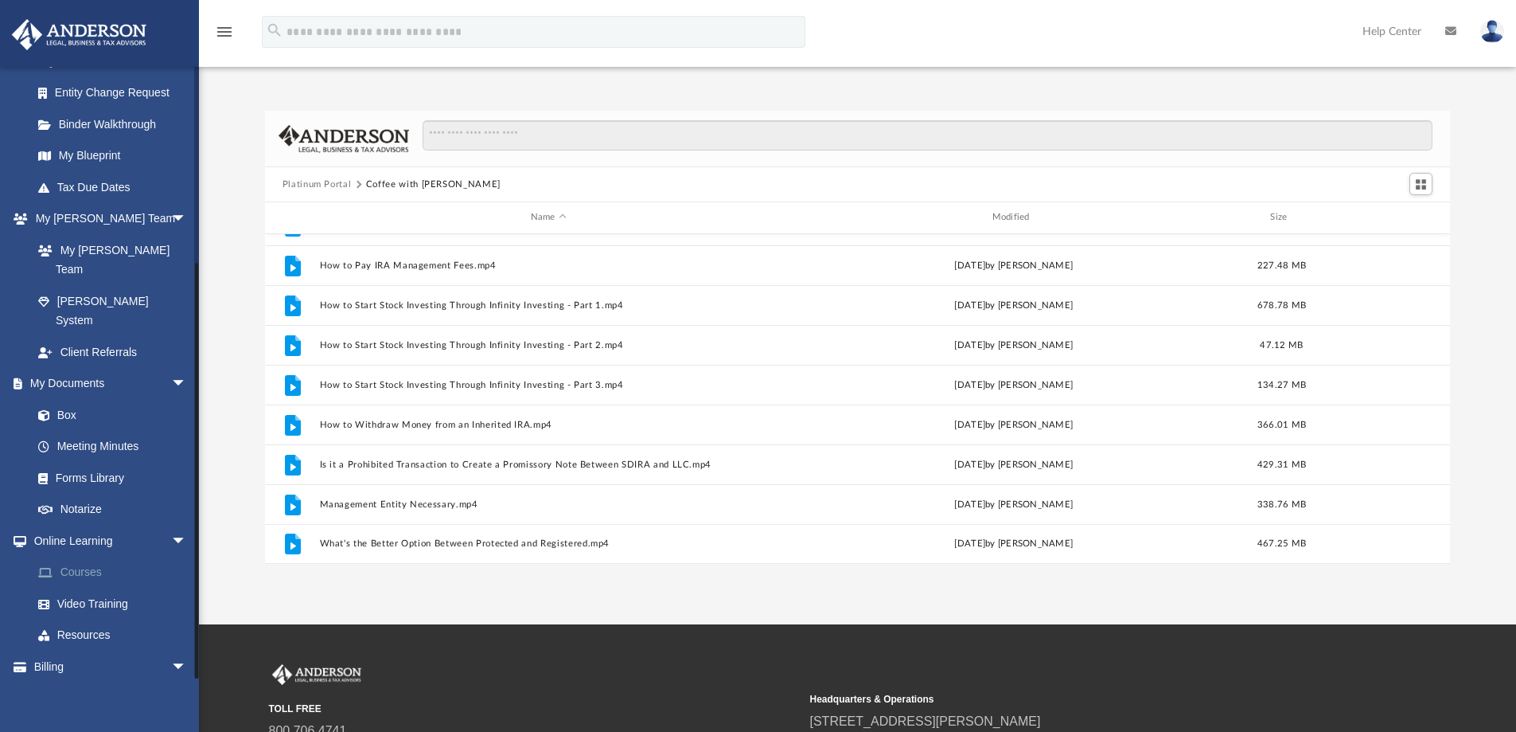
click at [94, 556] on link "Courses" at bounding box center [116, 572] width 189 height 32
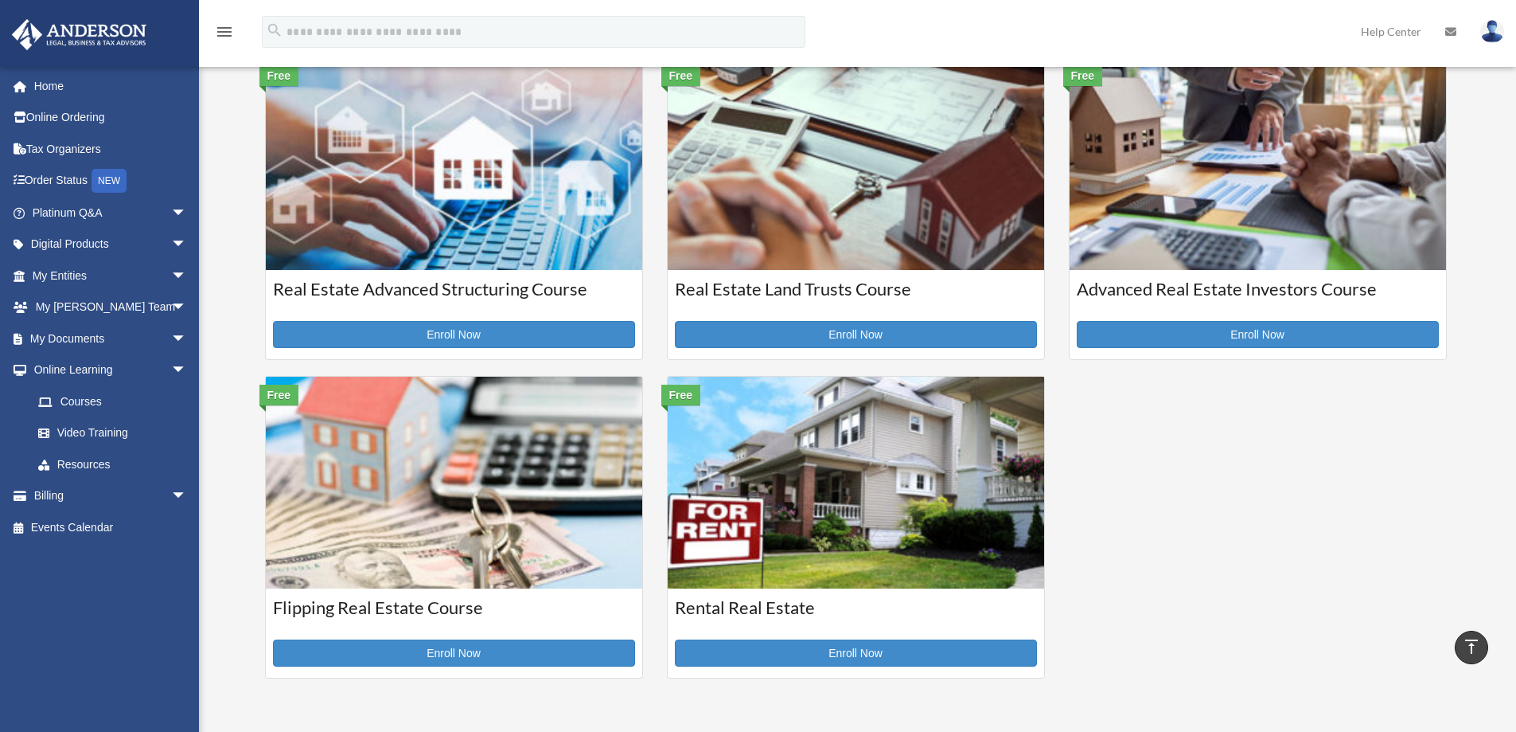
scroll to position [398, 0]
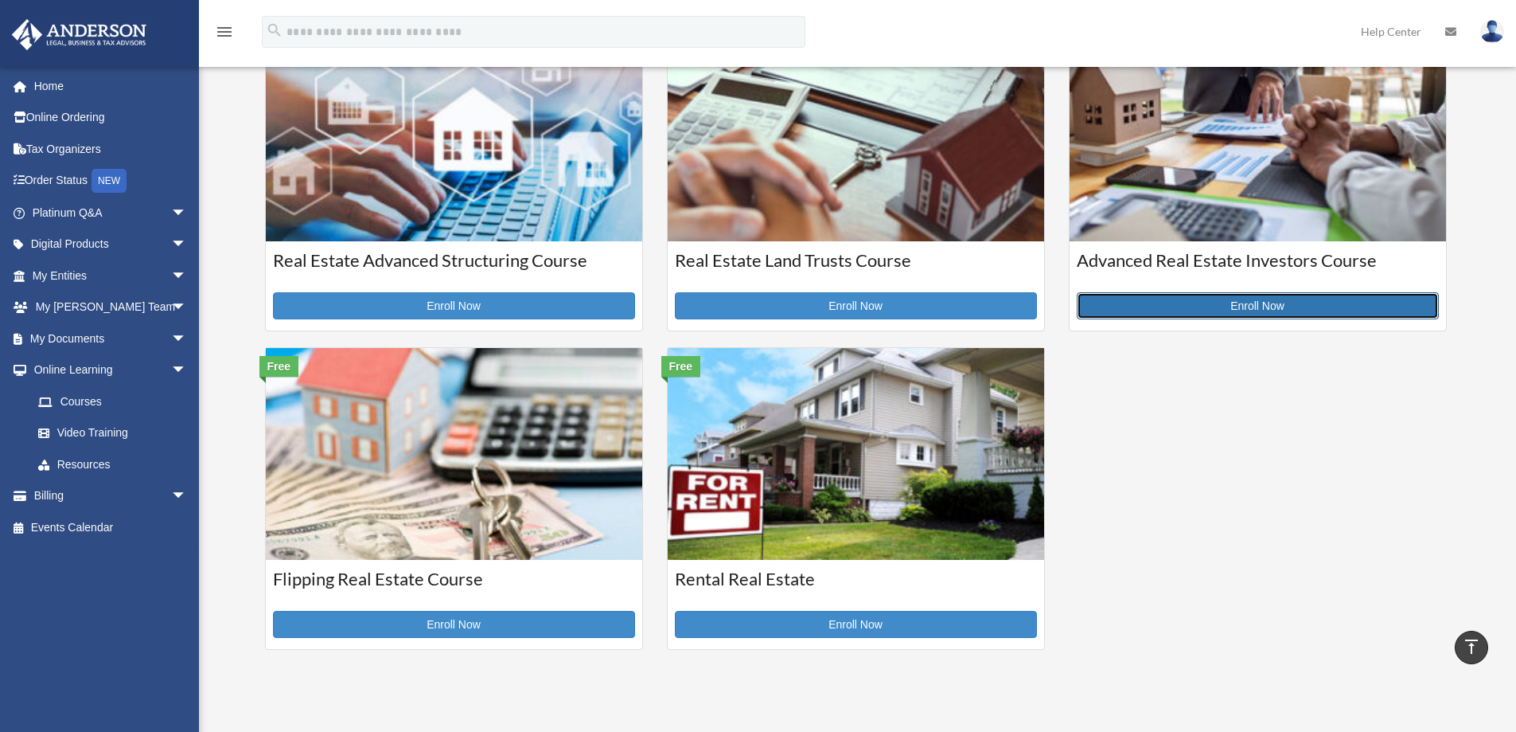
click at [1192, 309] on link "Enroll Now" at bounding box center [1258, 305] width 362 height 27
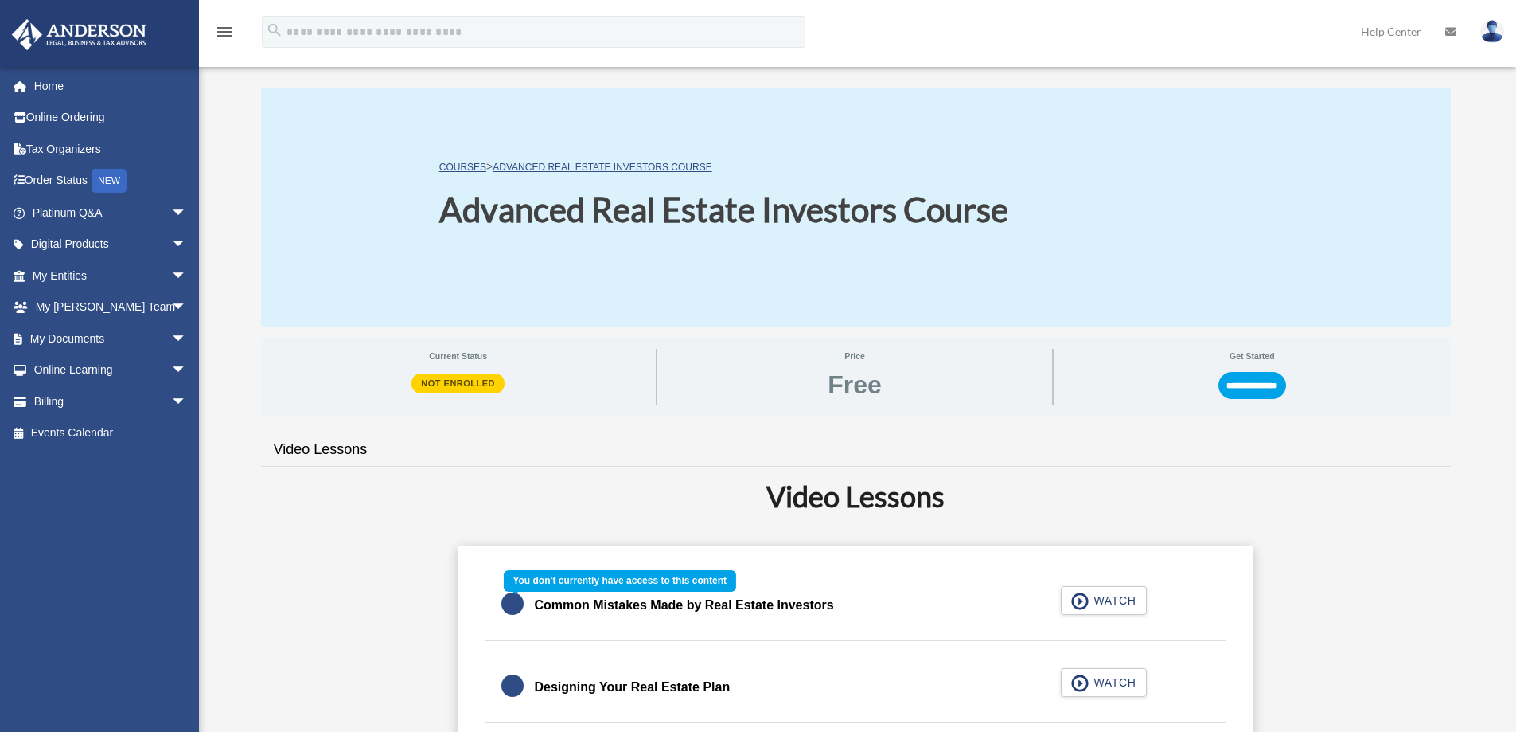
click at [1084, 603] on div "Common Mistakes Made by Real Estate Investors WATCH" at bounding box center [856, 605] width 780 height 71
click at [1282, 385] on input "**********" at bounding box center [1253, 385] width 68 height 27
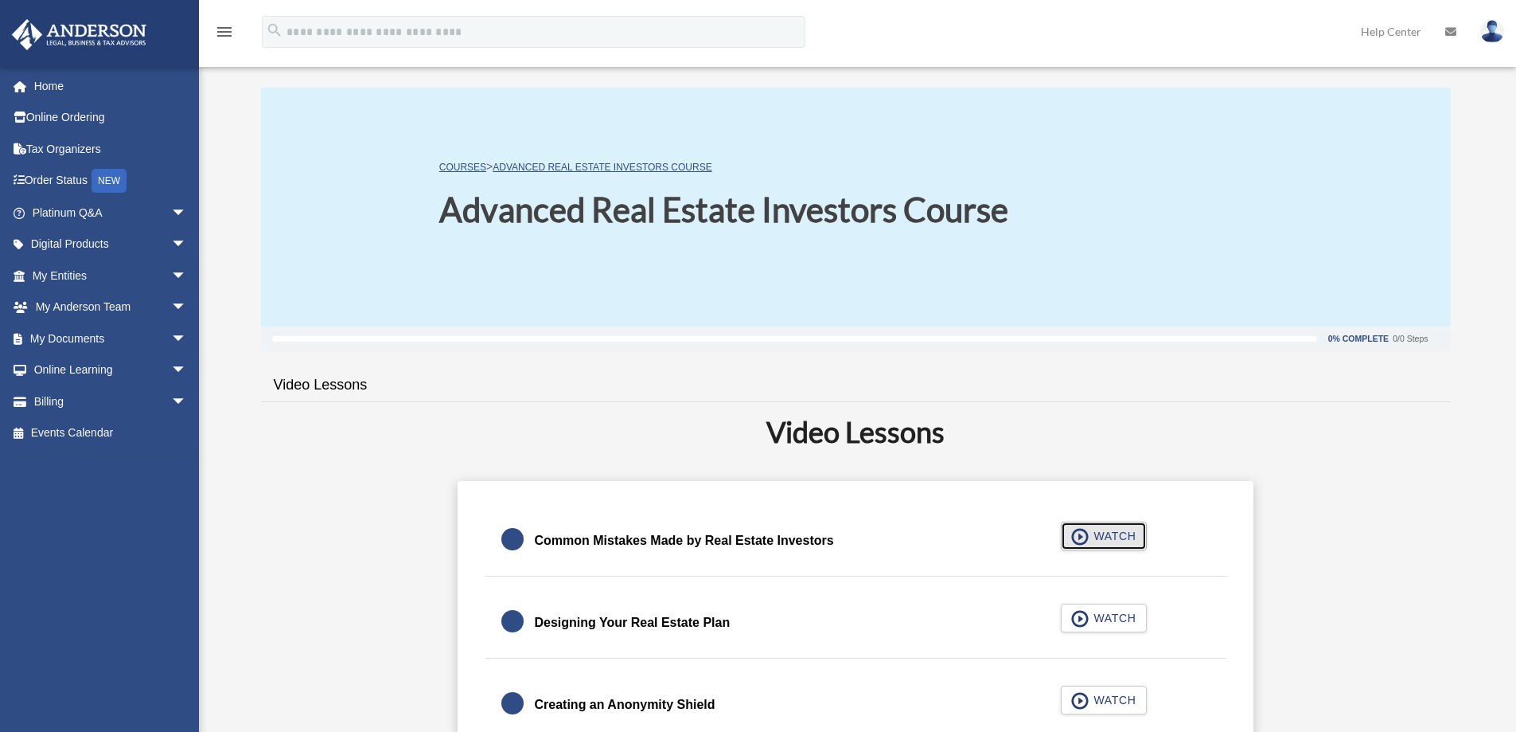
click at [1094, 536] on span "WATCH" at bounding box center [1112, 536] width 47 height 16
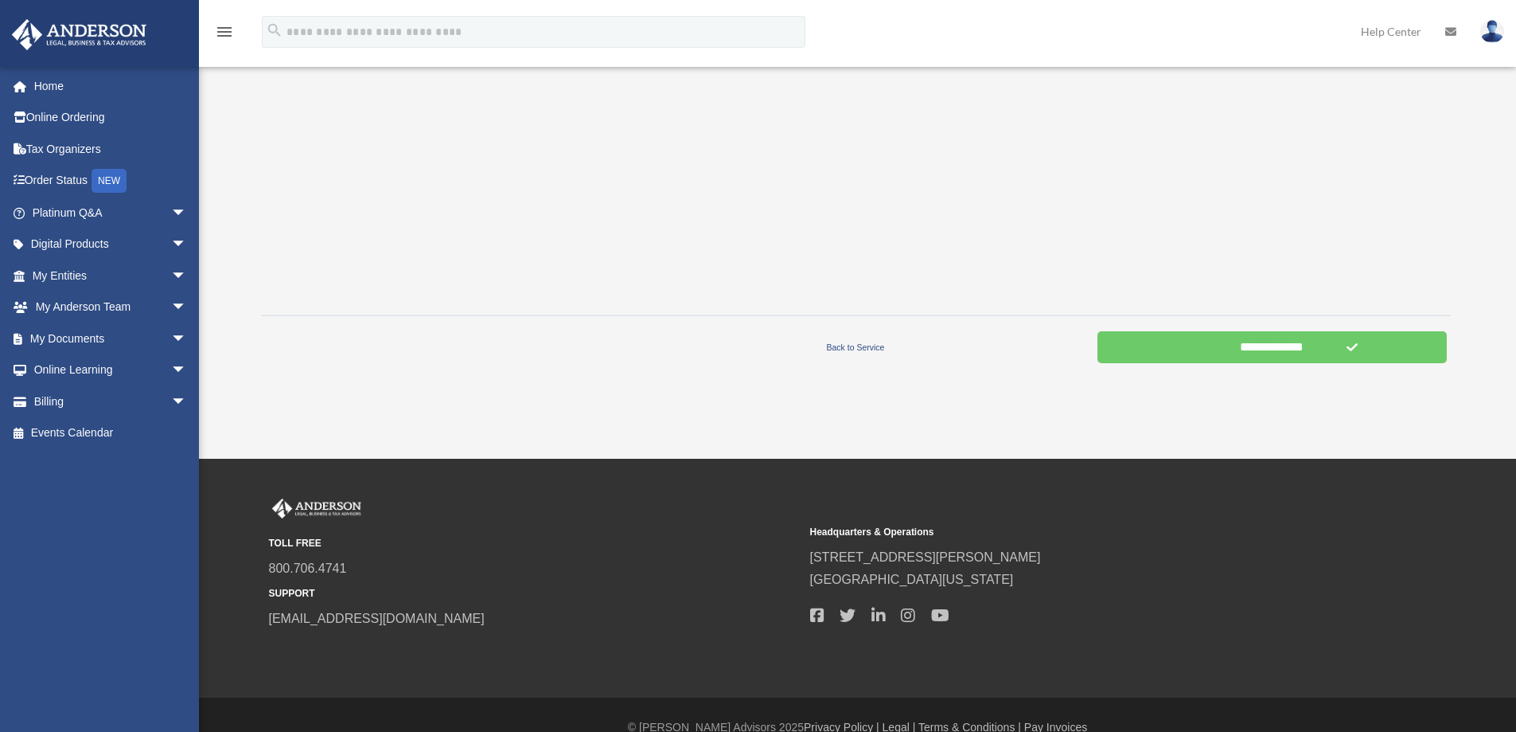
scroll to position [474, 0]
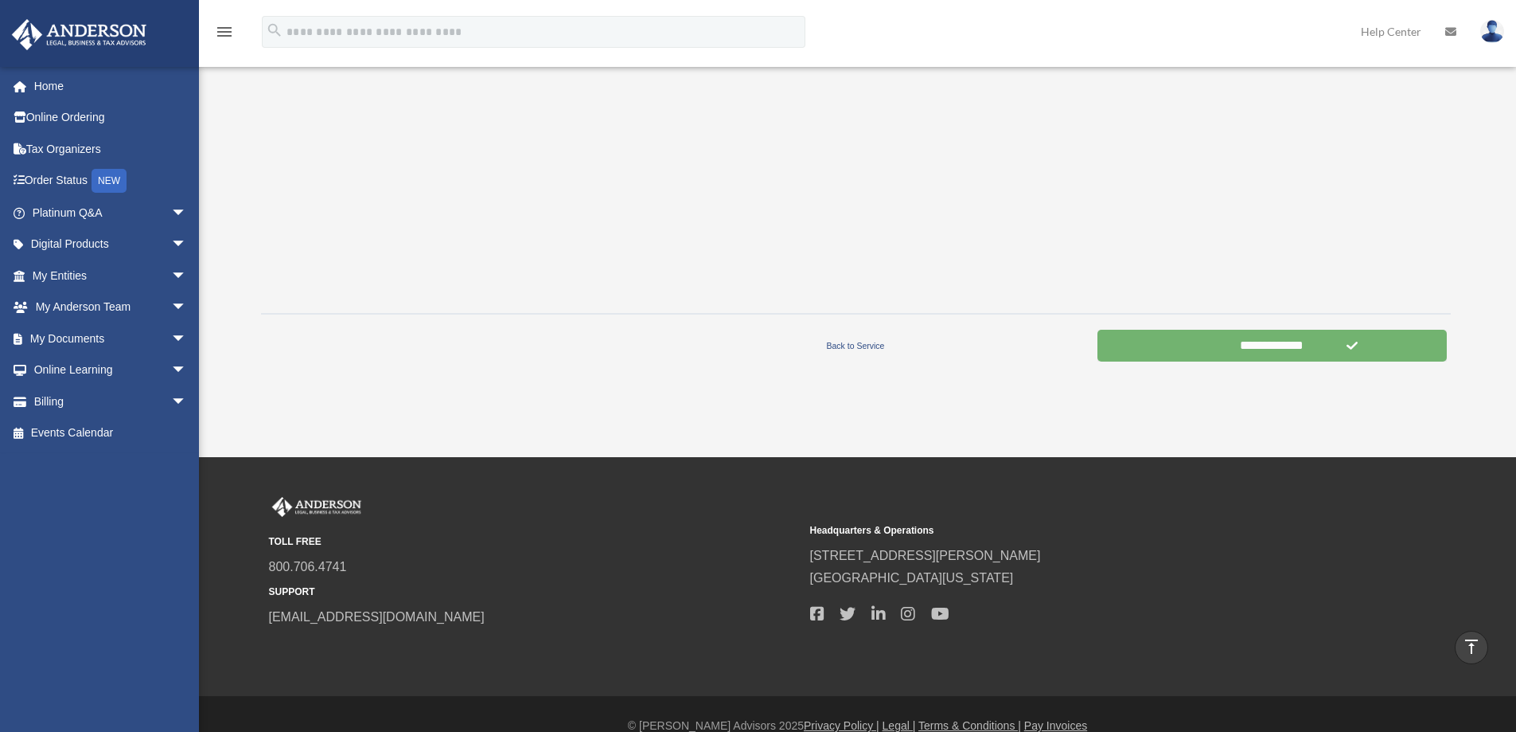
click at [1219, 346] on input "**********" at bounding box center [1272, 346] width 349 height 32
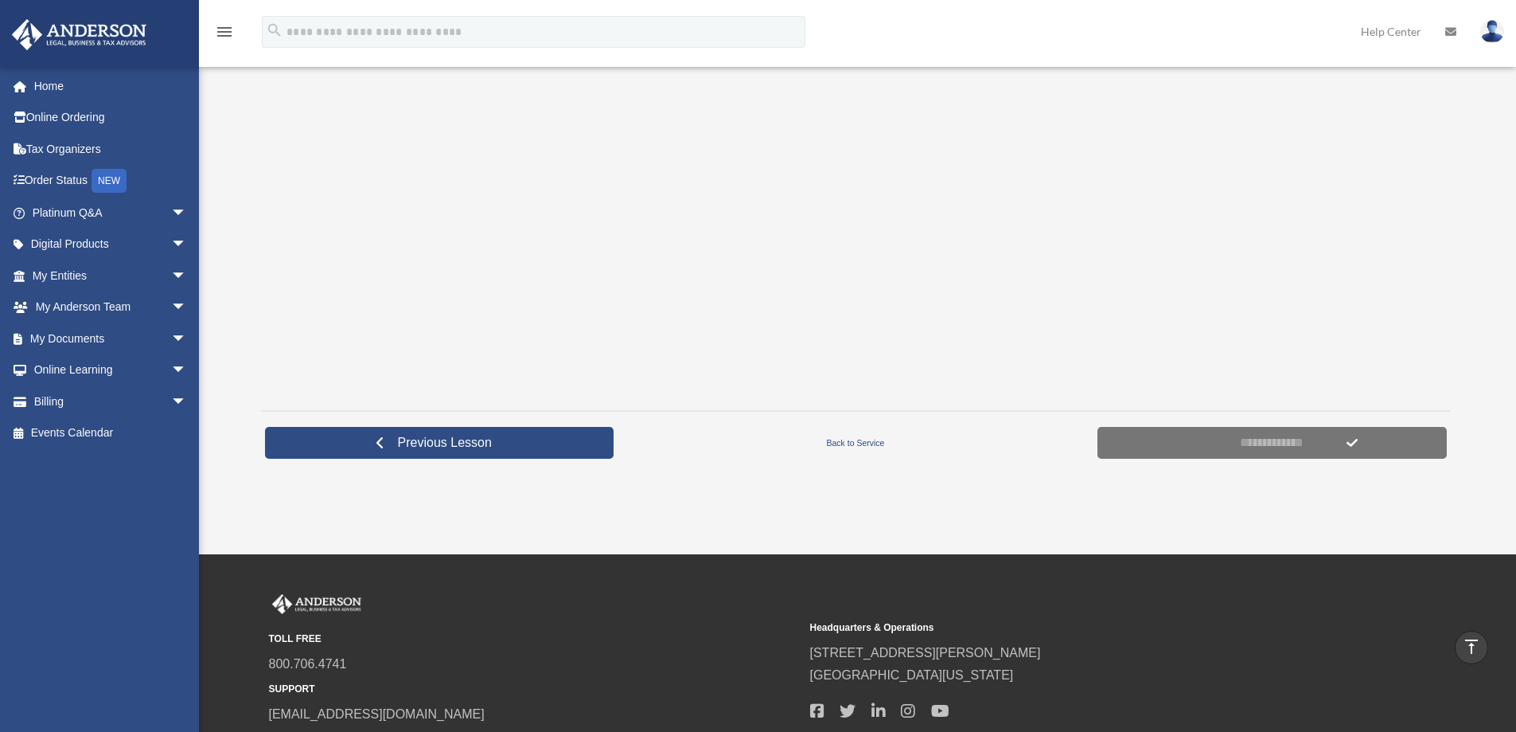
scroll to position [239, 0]
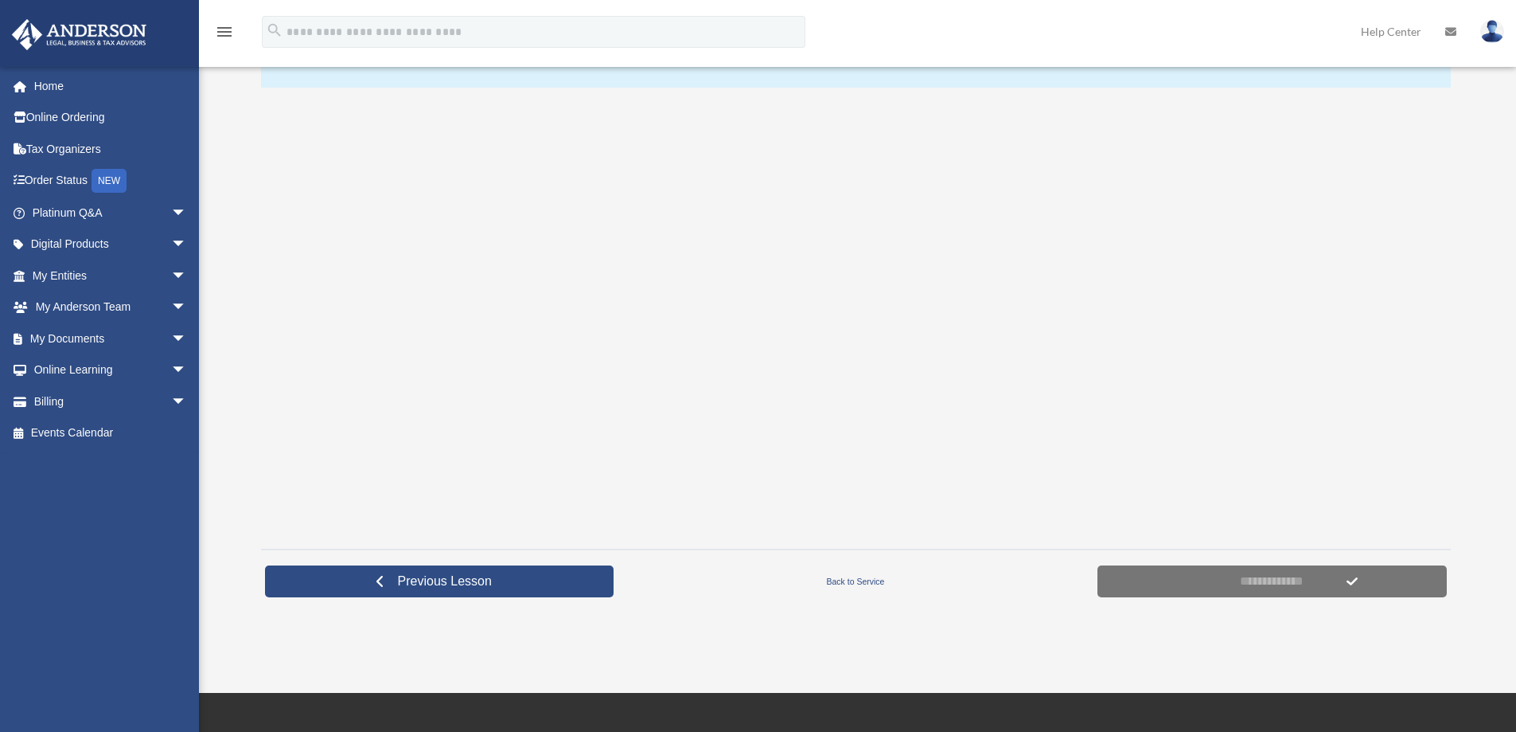
click at [870, 652] on div "Designing Your Real Estate Plan ghaskins@bssinc.net Sign Out ghaskins1021@outlo…" at bounding box center [758, 226] width 1516 height 931
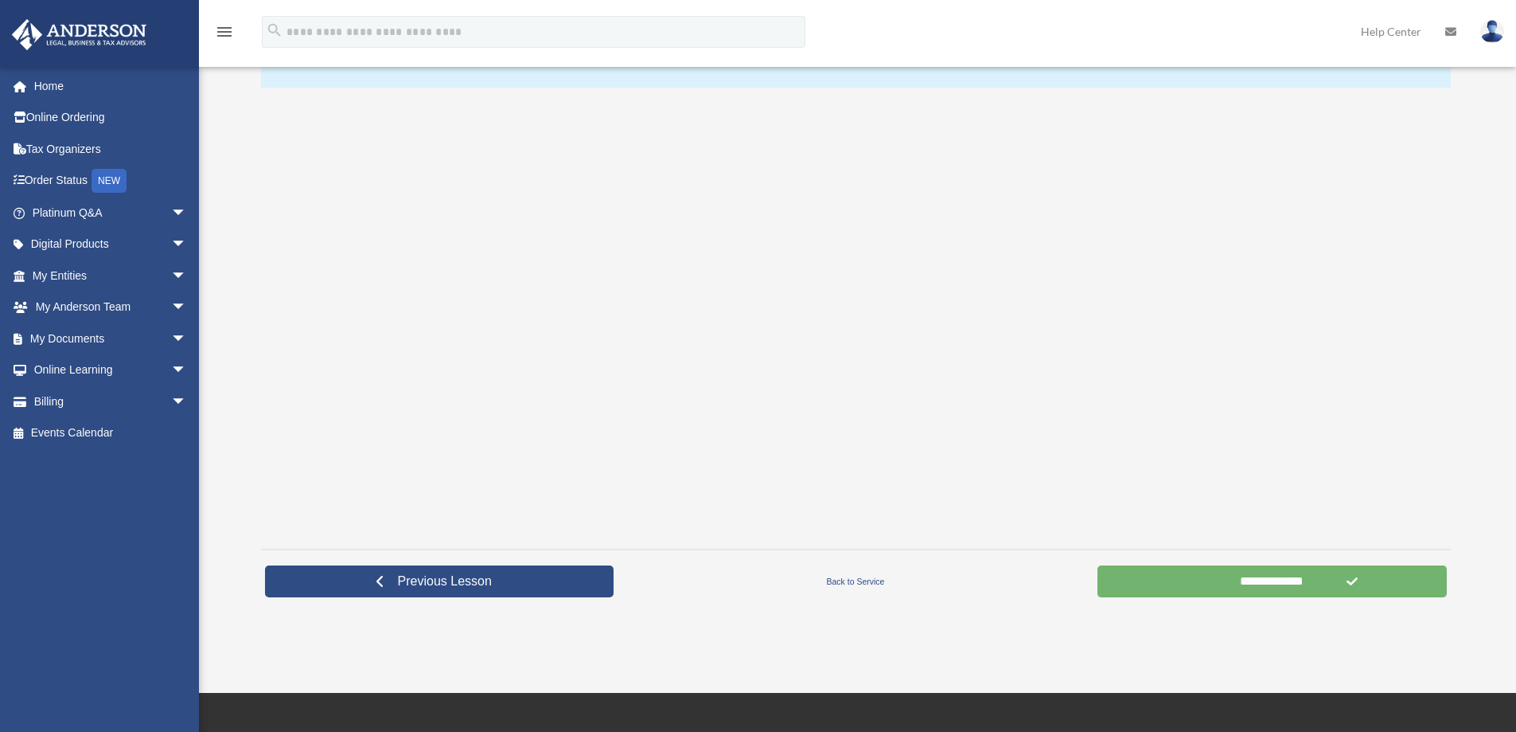
drag, startPoint x: 1313, startPoint y: 596, endPoint x: 1313, endPoint y: 584, distance: 12.0
click at [1313, 596] on input "**********" at bounding box center [1272, 581] width 349 height 32
click at [1313, 584] on input "**********" at bounding box center [1272, 581] width 349 height 32
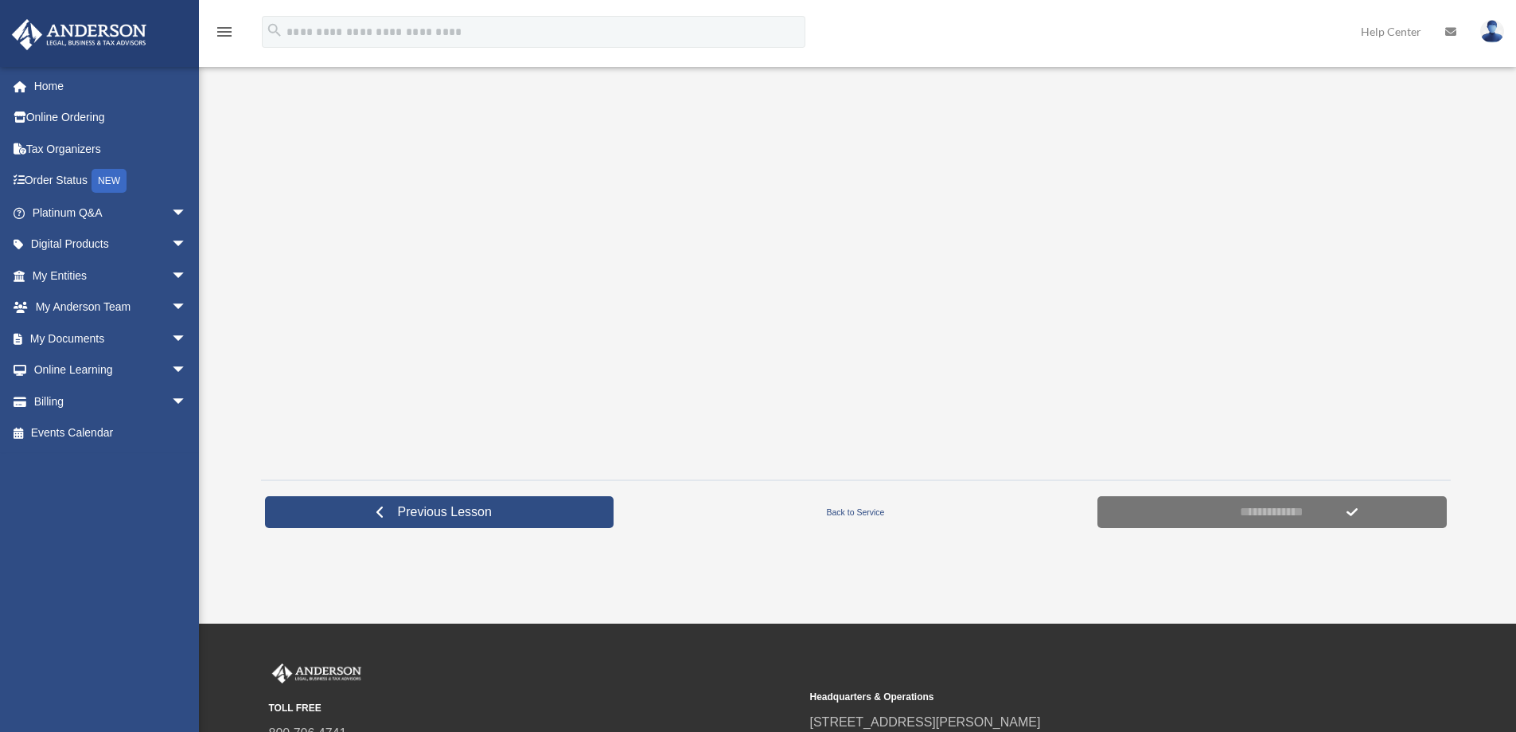
scroll to position [318, 0]
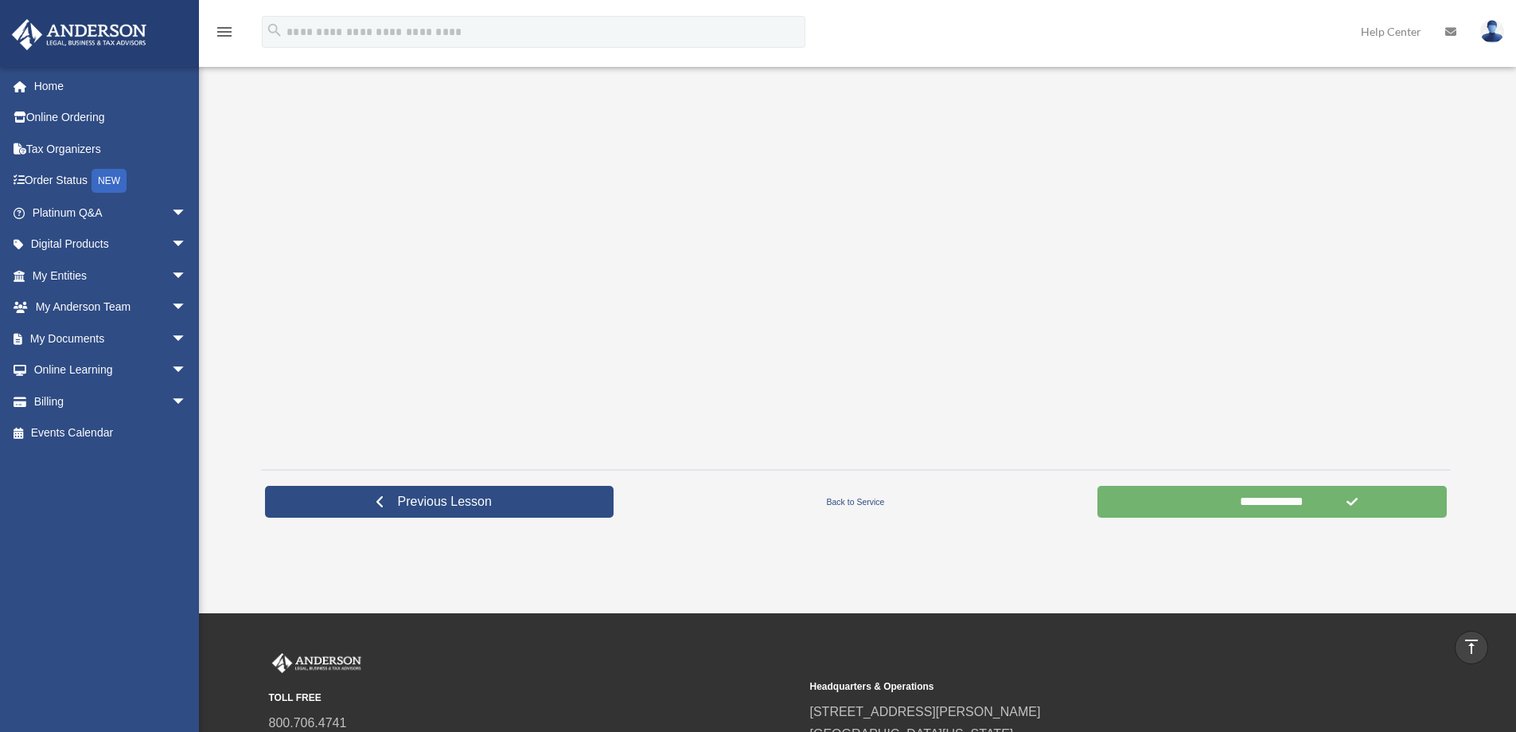
click at [1181, 507] on input "**********" at bounding box center [1272, 502] width 349 height 32
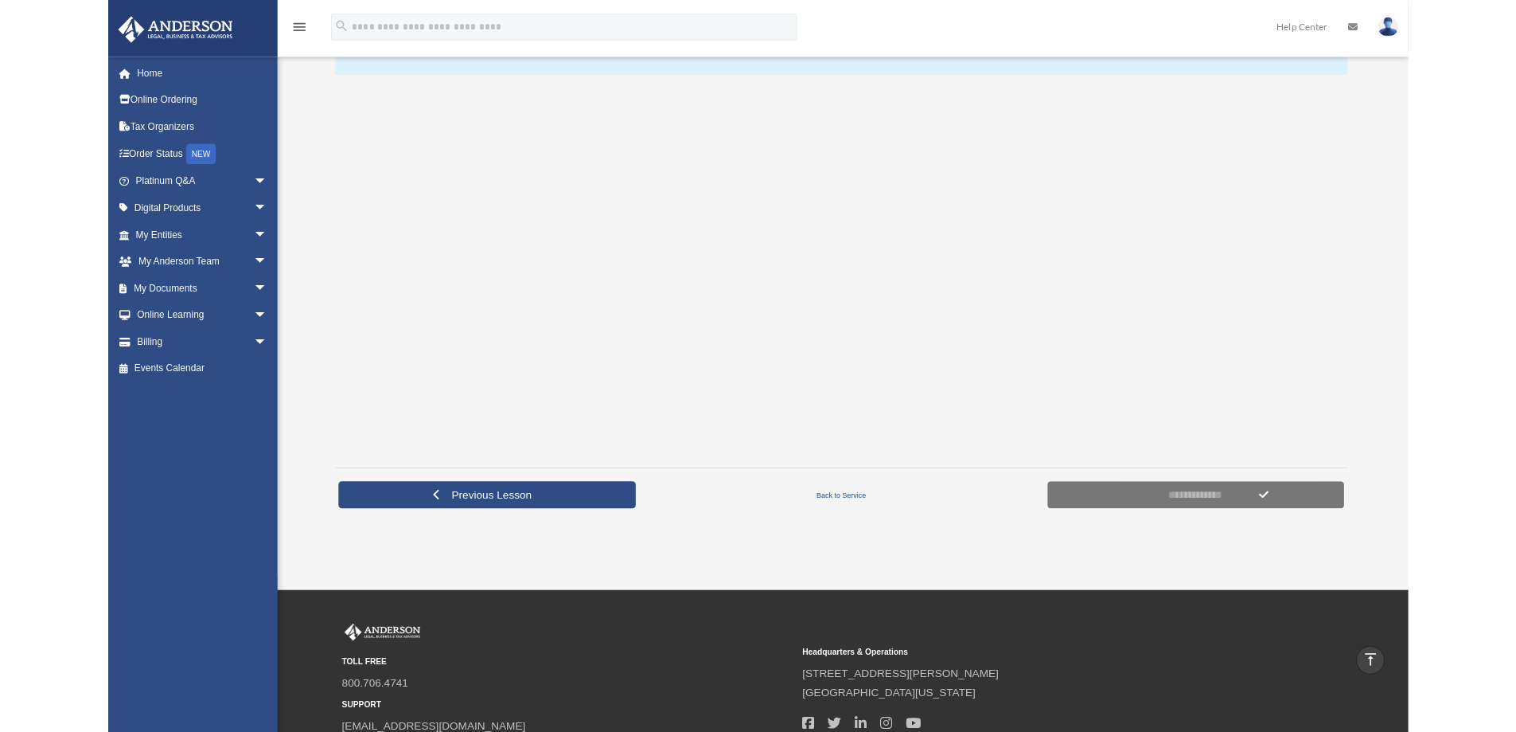
scroll to position [239, 0]
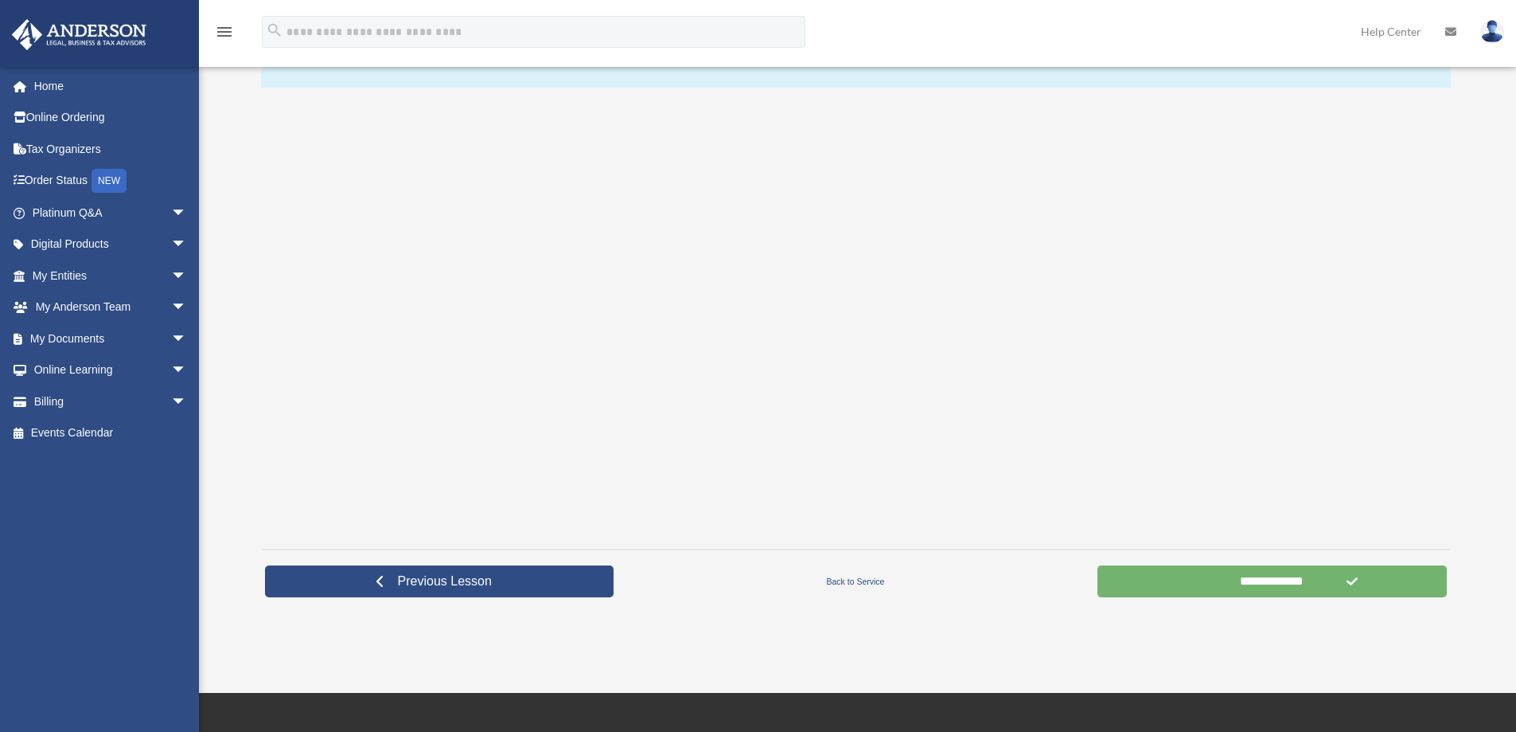
click at [1192, 585] on input "**********" at bounding box center [1272, 581] width 349 height 32
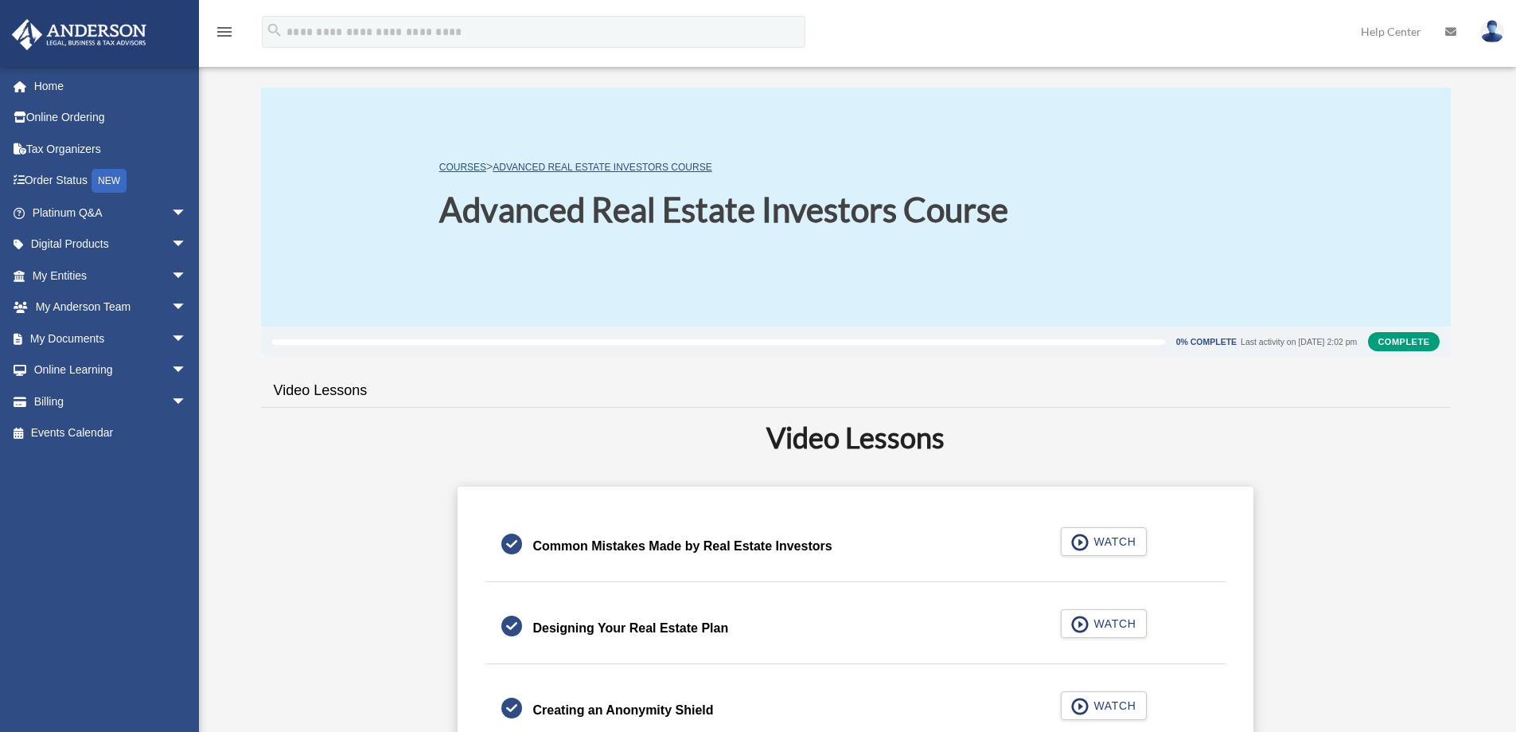
click at [470, 170] on link "COURSES" at bounding box center [462, 167] width 47 height 11
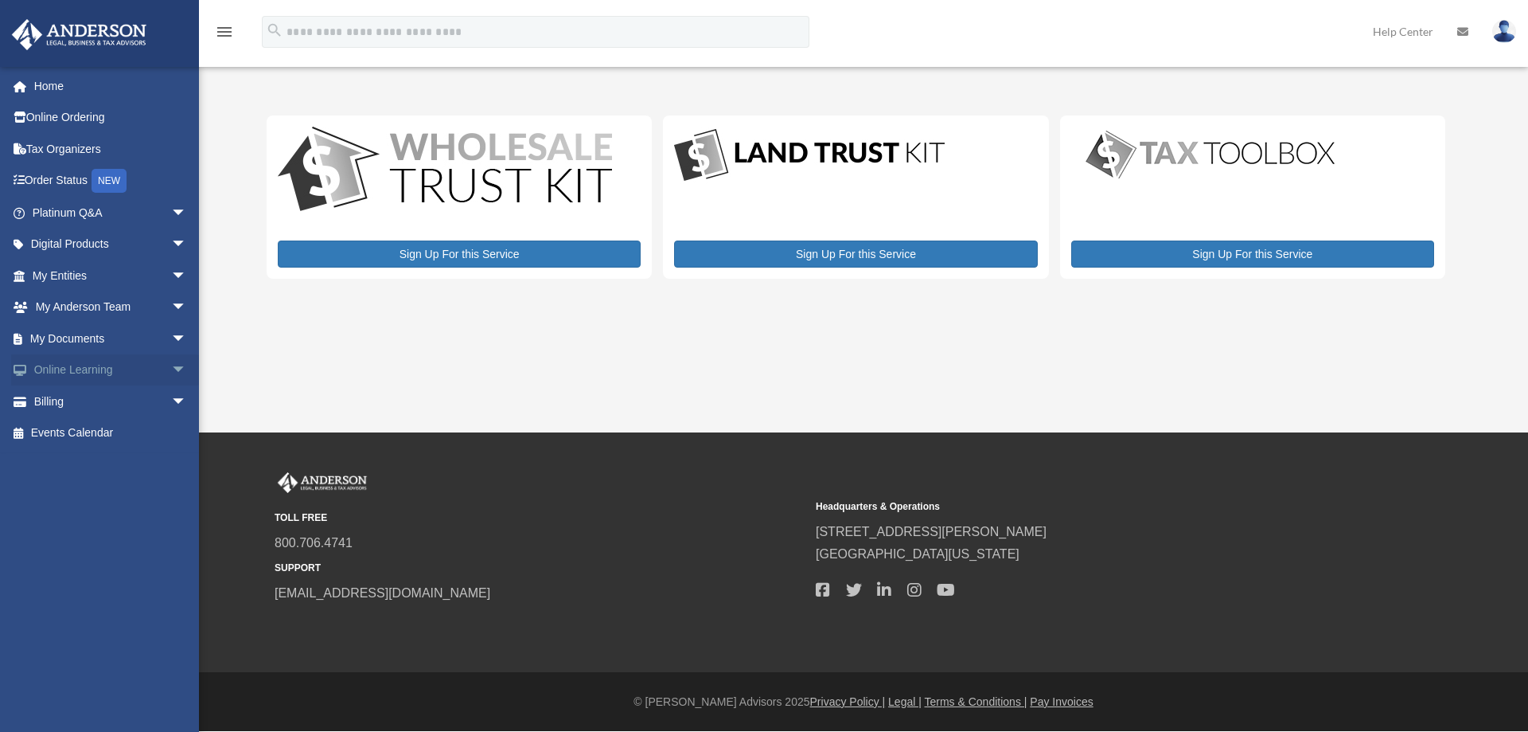
click at [171, 367] on span "arrow_drop_down" at bounding box center [187, 370] width 32 height 33
click at [75, 396] on link "Courses" at bounding box center [116, 401] width 189 height 32
